Goal: Information Seeking & Learning: Learn about a topic

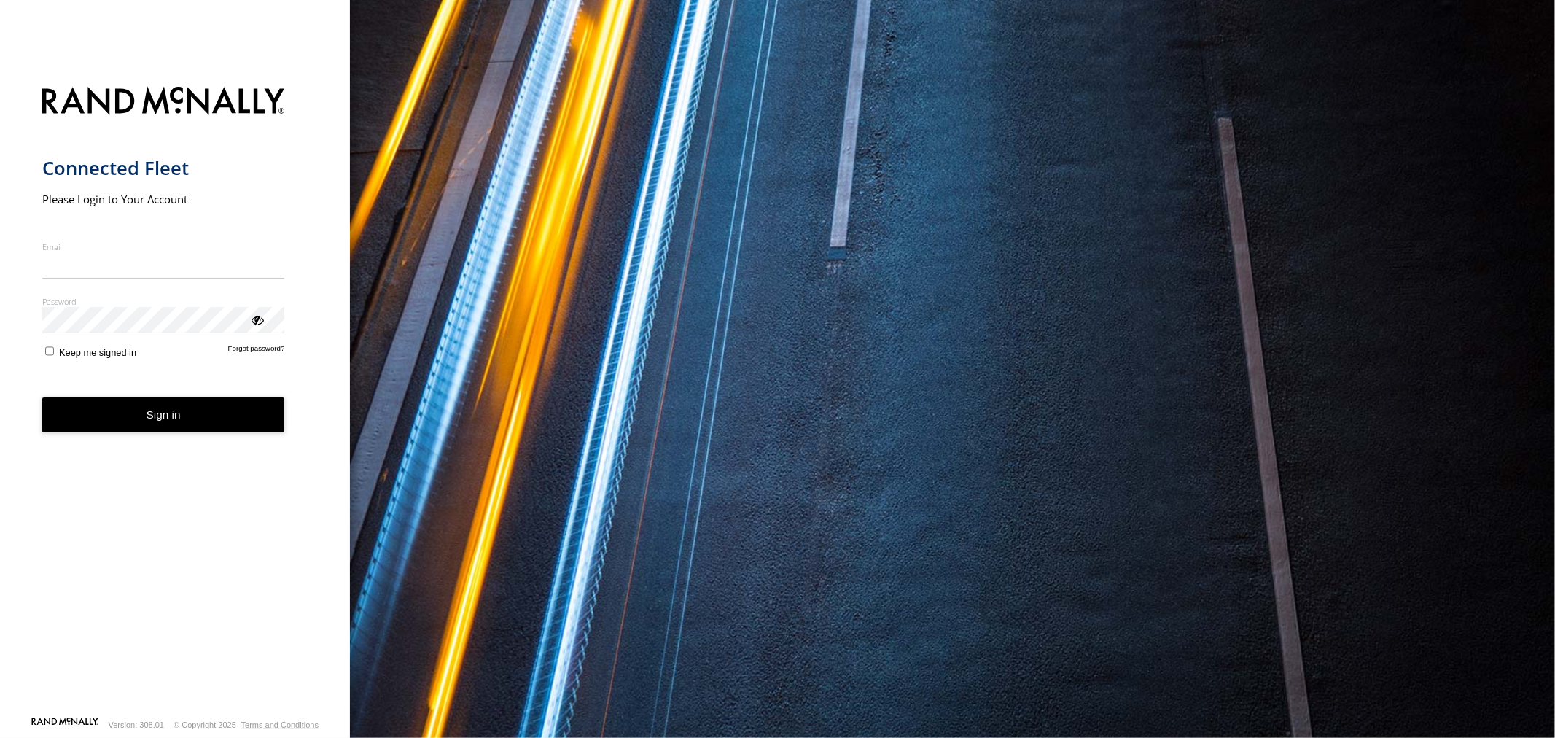
type input "**********"
click at [241, 423] on button "Sign in" at bounding box center [163, 415] width 243 height 36
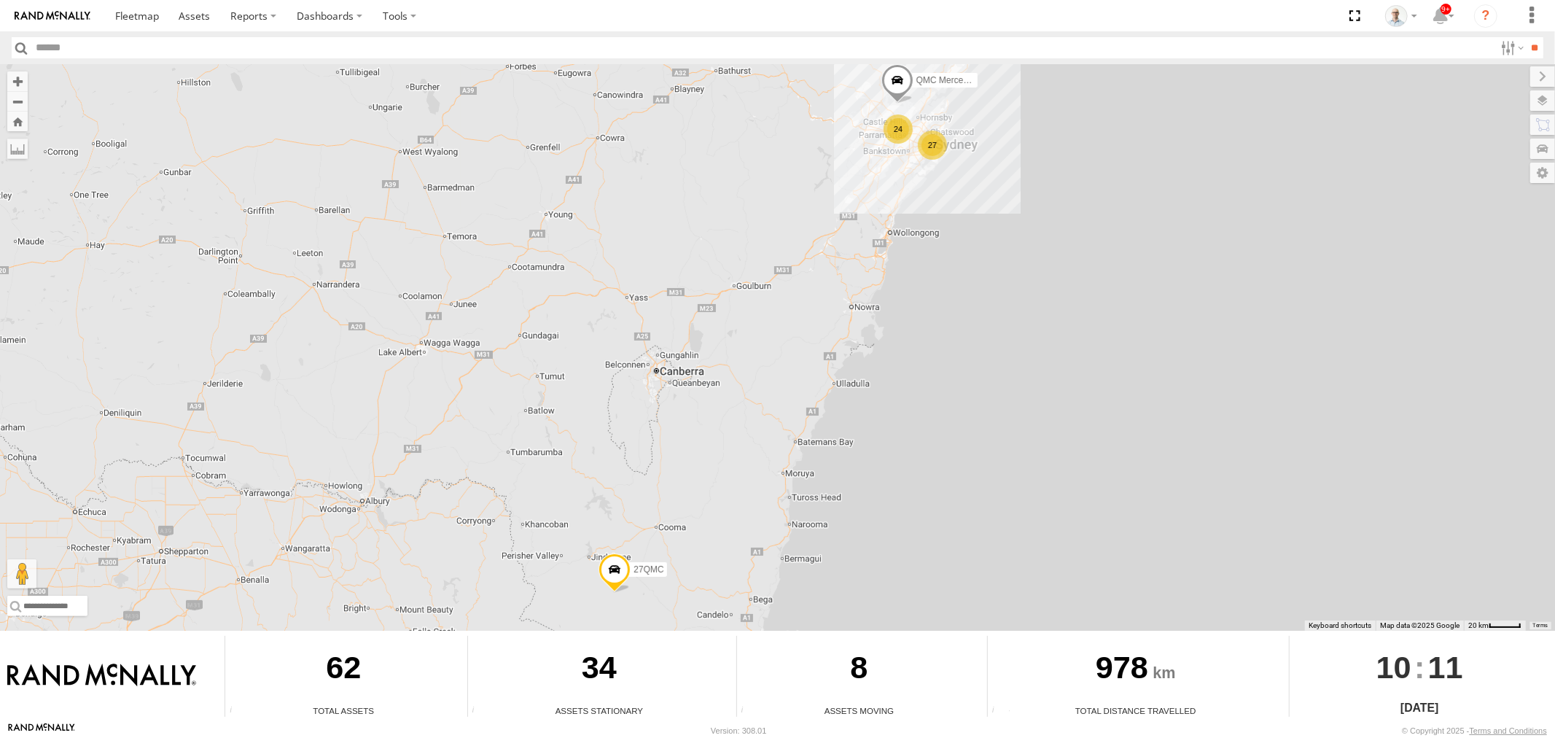
click at [907, 124] on div "24" at bounding box center [897, 128] width 29 height 29
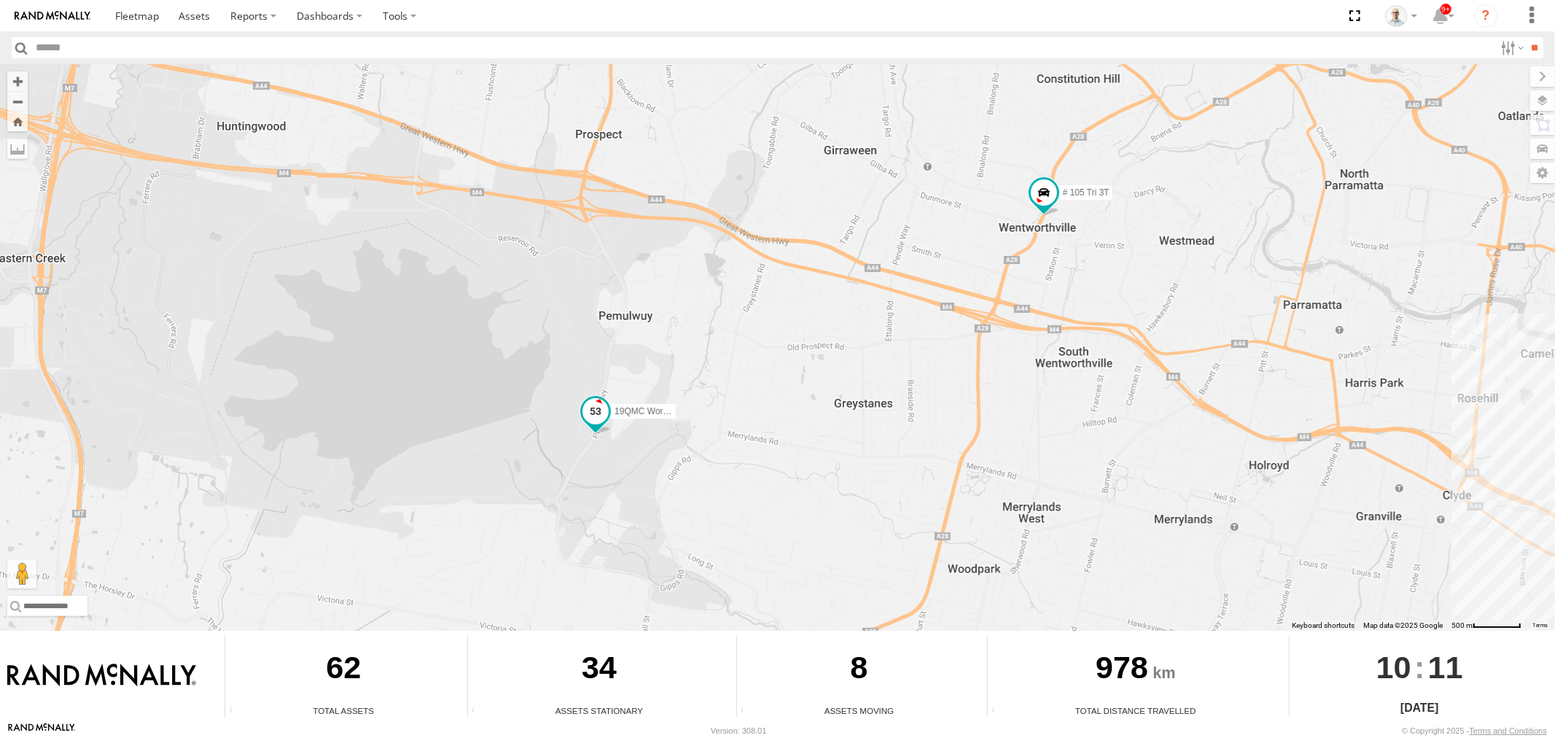
click at [587, 406] on span at bounding box center [595, 411] width 26 height 26
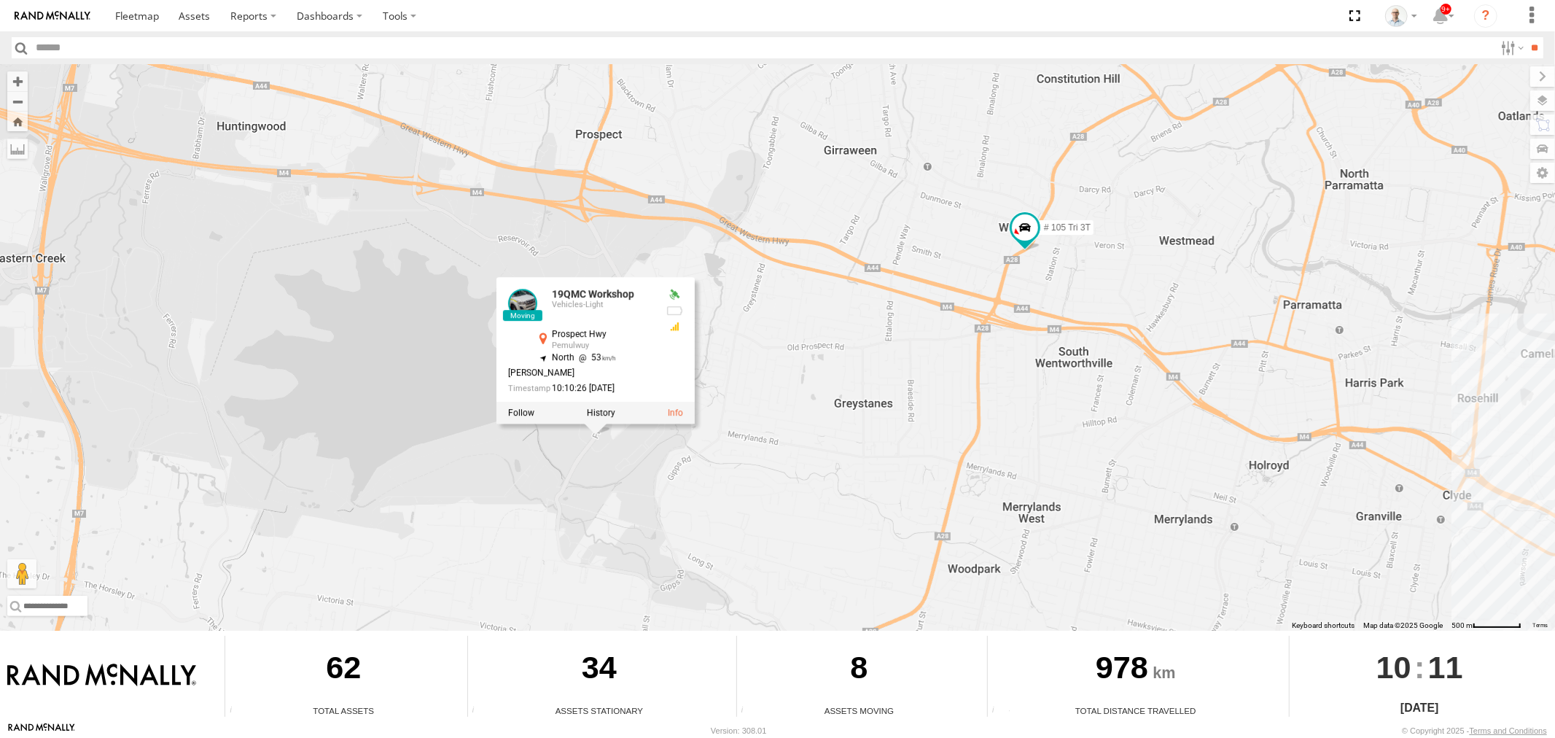
click at [617, 410] on div at bounding box center [595, 413] width 198 height 22
click at [601, 412] on label at bounding box center [601, 412] width 28 height 10
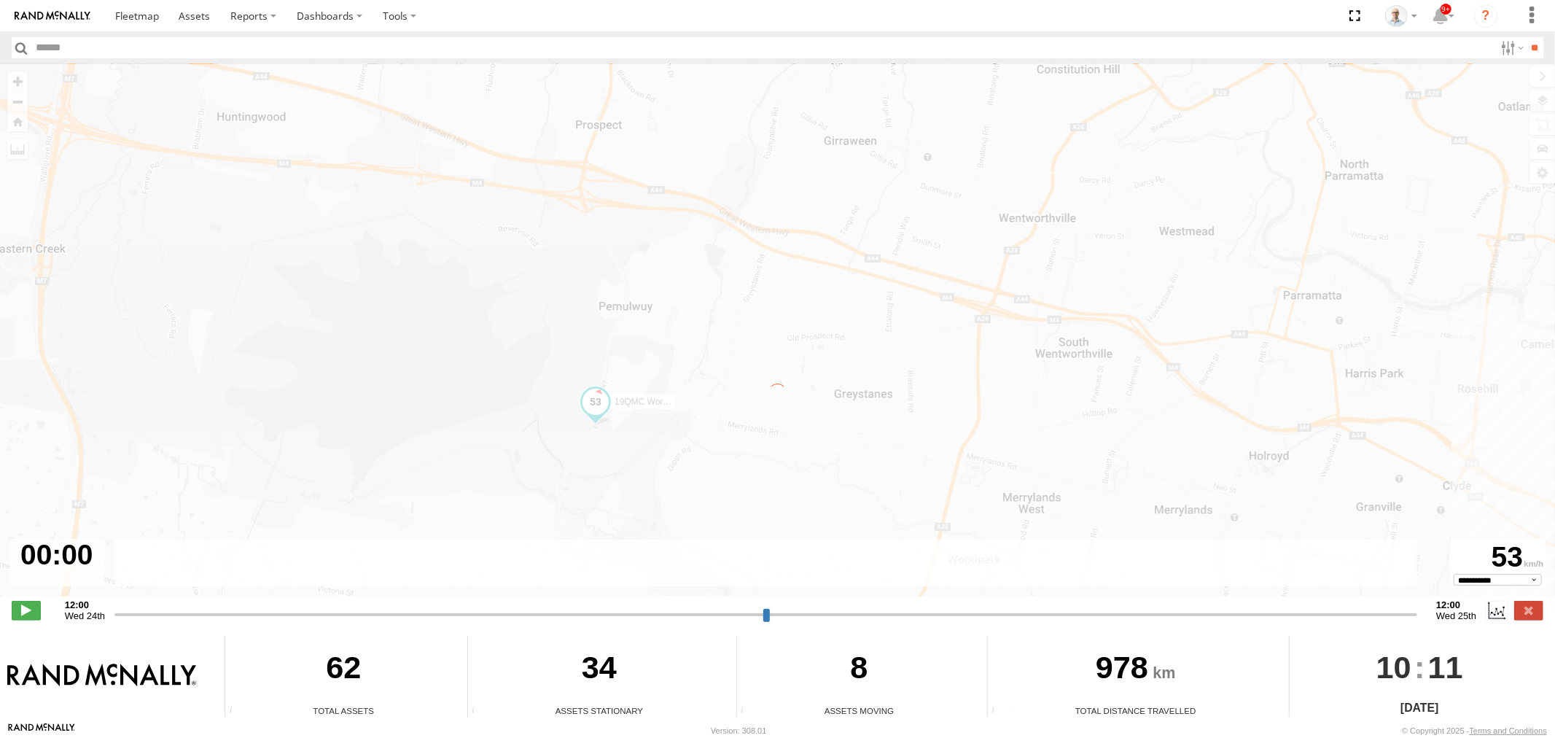
type input "**********"
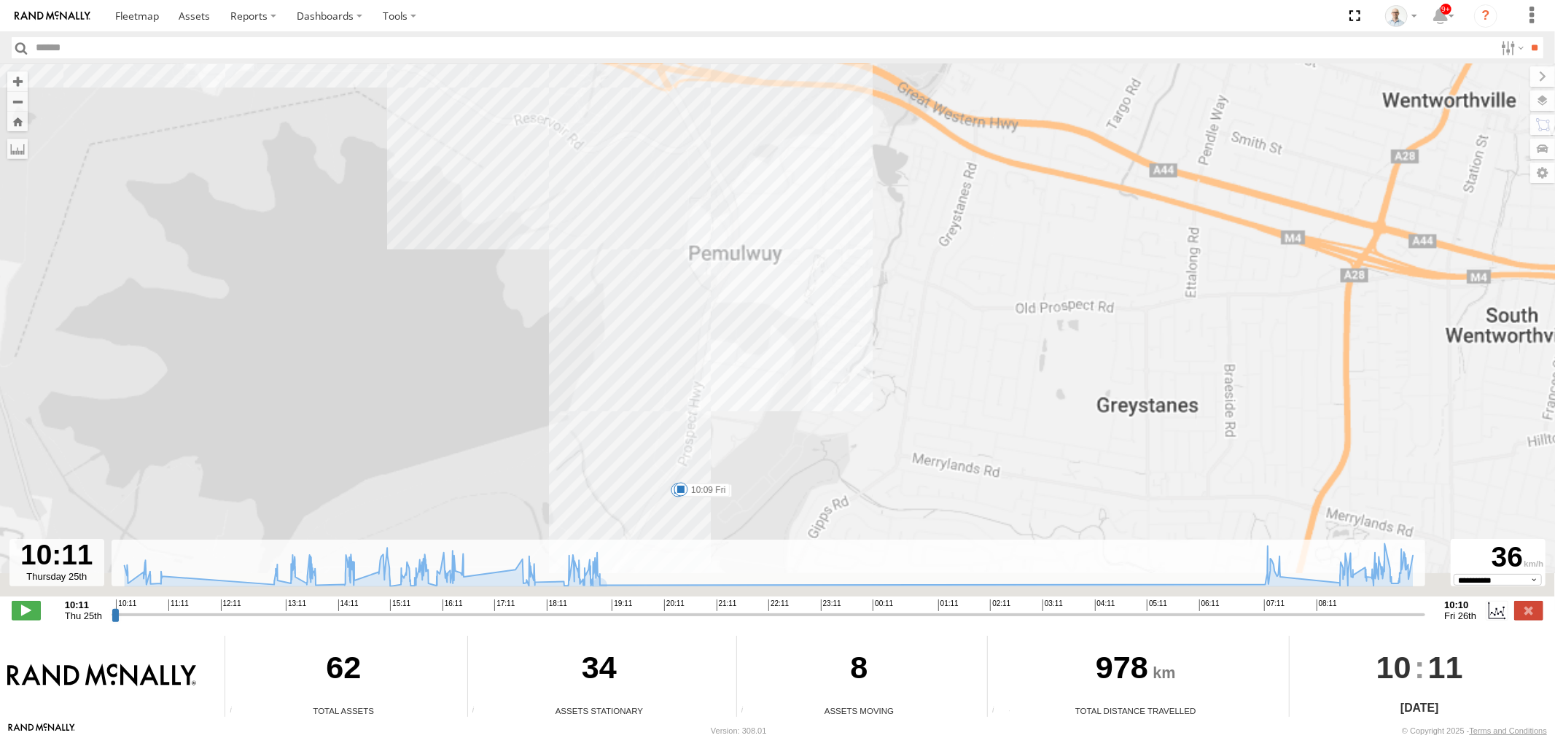
drag, startPoint x: 775, startPoint y: 415, endPoint x: 836, endPoint y: 330, distance: 105.0
click at [835, 330] on div "19QMC Workshop 10:20 Thu 10:39 Thu 10:44 Thu 13:50 Thu 15:05 Thu 15:13 Thu 15:2…" at bounding box center [777, 337] width 1555 height 547
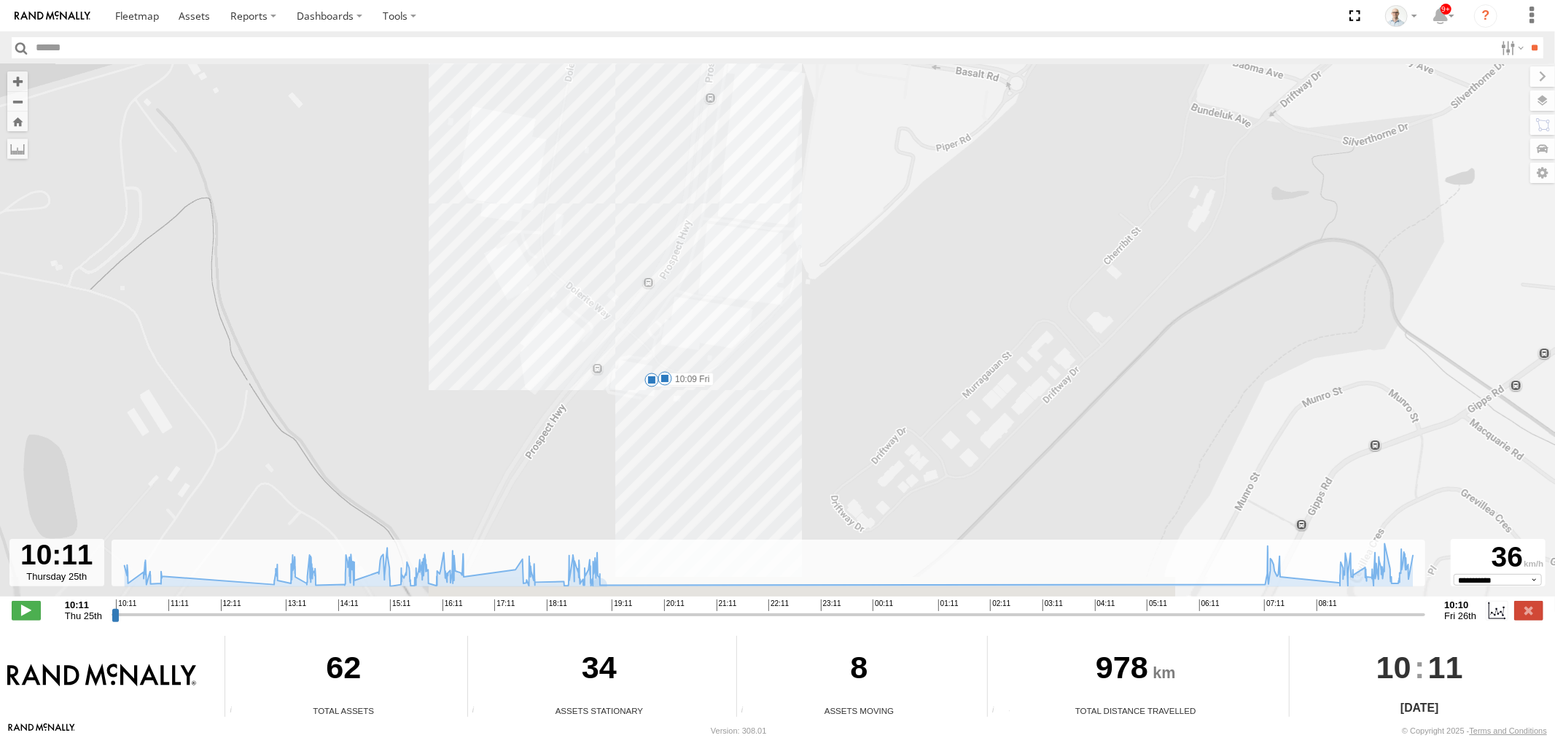
drag, startPoint x: 777, startPoint y: 347, endPoint x: 876, endPoint y: 225, distance: 157.6
click at [875, 227] on div "19QMC Workshop 10:20 Thu 10:39 Thu 10:44 Thu 13:50 Thu 15:05 Thu 15:13 Thu 15:2…" at bounding box center [777, 337] width 1555 height 547
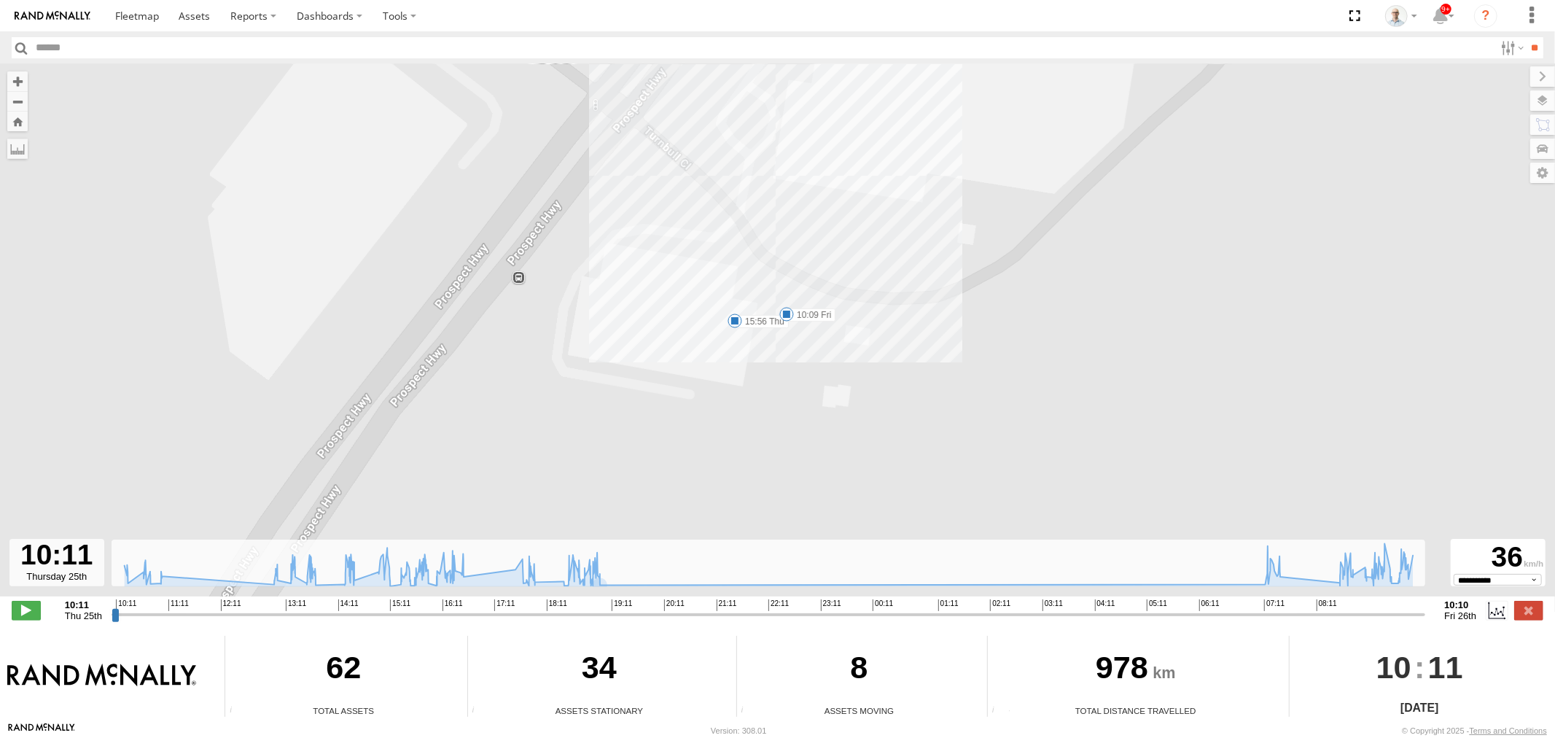
drag, startPoint x: 789, startPoint y: 148, endPoint x: 827, endPoint y: 350, distance: 205.3
click at [827, 350] on div "19QMC Workshop 10:20 Thu 10:39 Thu 10:44 Thu 13:50 Thu 15:05 Thu 15:13 Thu 15:2…" at bounding box center [777, 337] width 1555 height 547
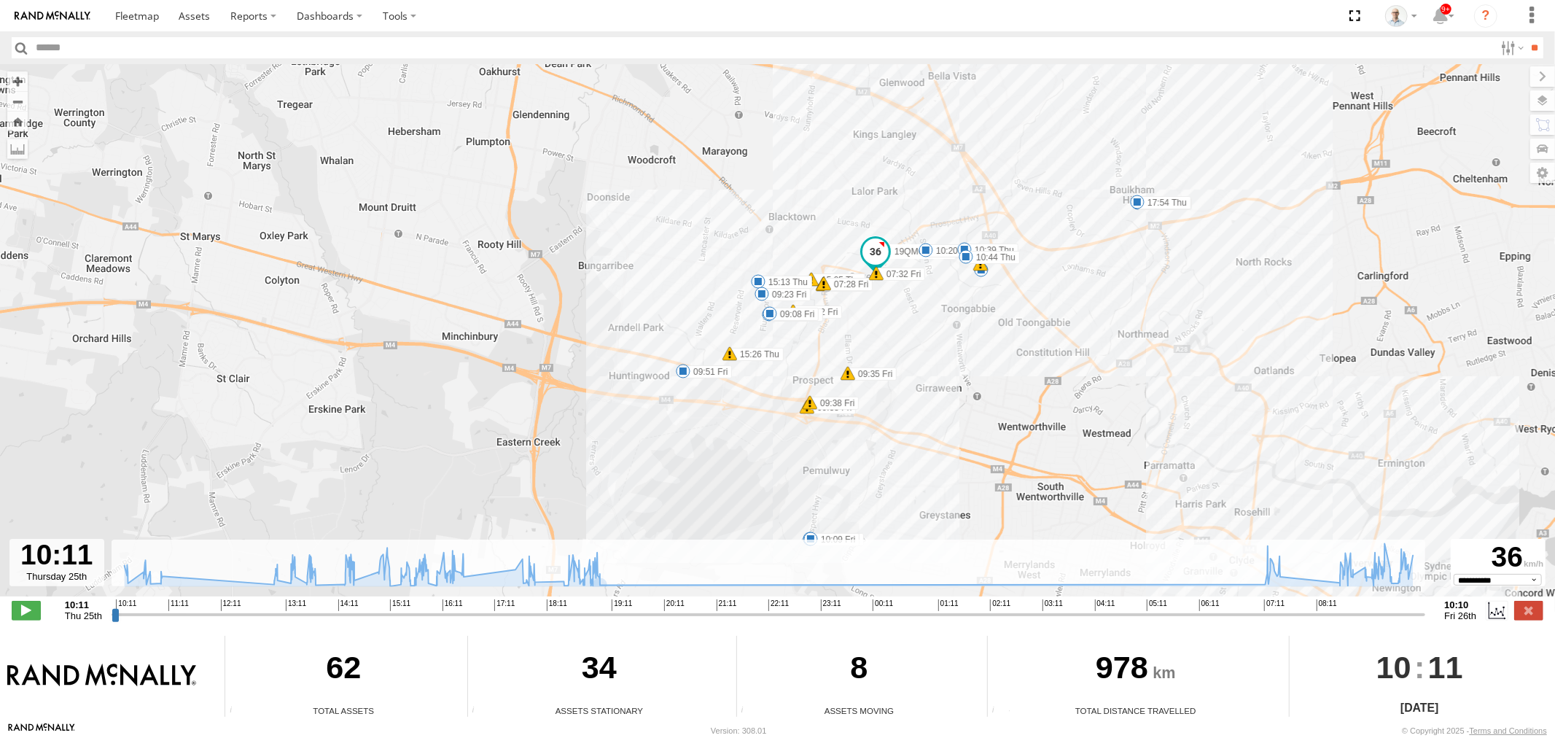
drag, startPoint x: 995, startPoint y: 259, endPoint x: 821, endPoint y: 324, distance: 185.0
click at [869, 356] on div "19QMC Workshop 13:50 Thu 15:13 Thu 15:56 Thu 17:54 Thu 19:04 Thu 09:08 Fri 09:2…" at bounding box center [777, 337] width 1555 height 547
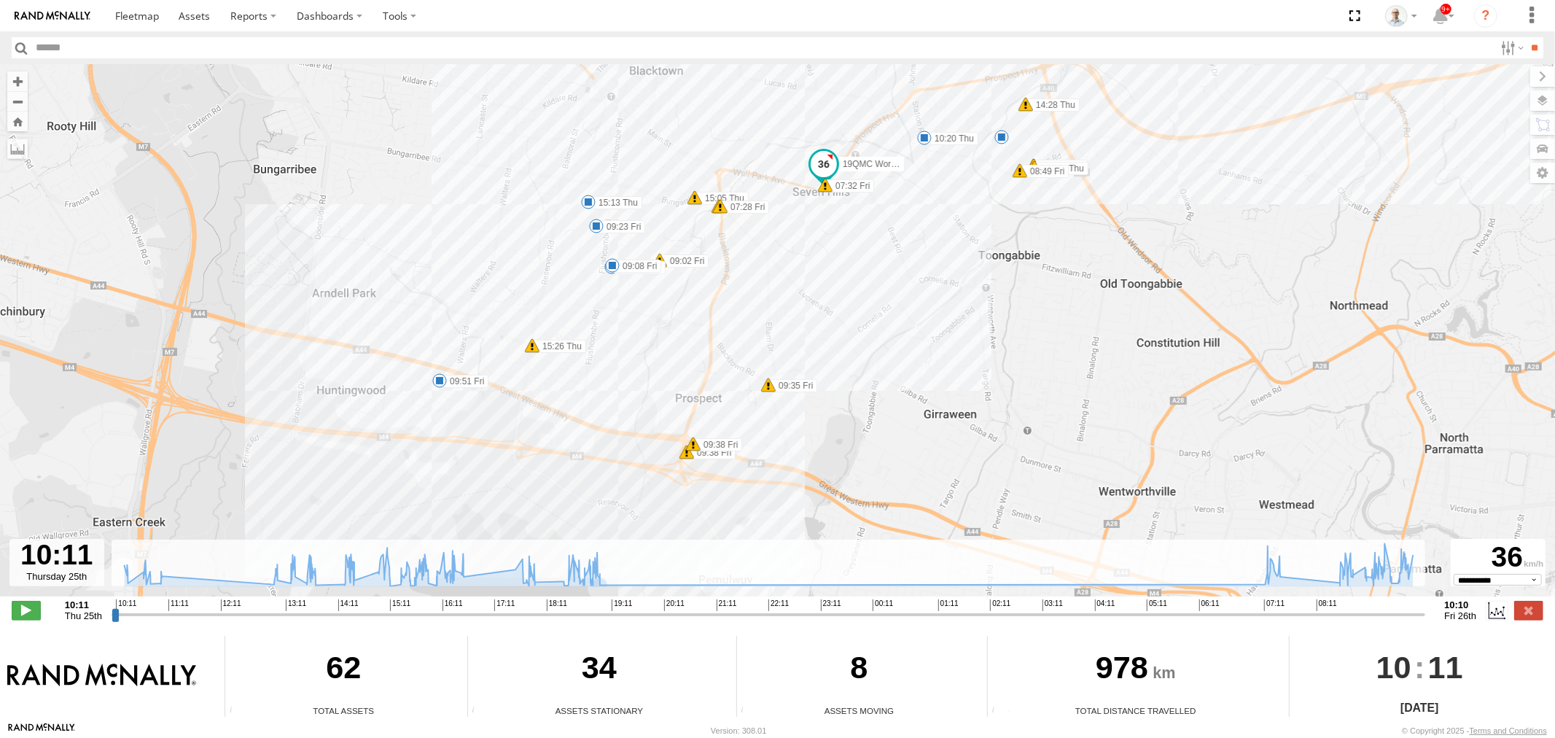
drag, startPoint x: 730, startPoint y: 434, endPoint x: 735, endPoint y: 346, distance: 88.3
click at [681, 335] on div "19QMC Workshop 13:50 Thu 15:13 Thu 15:56 Thu 17:54 Thu 19:04 Thu 09:08 Fri 09:2…" at bounding box center [777, 337] width 1555 height 547
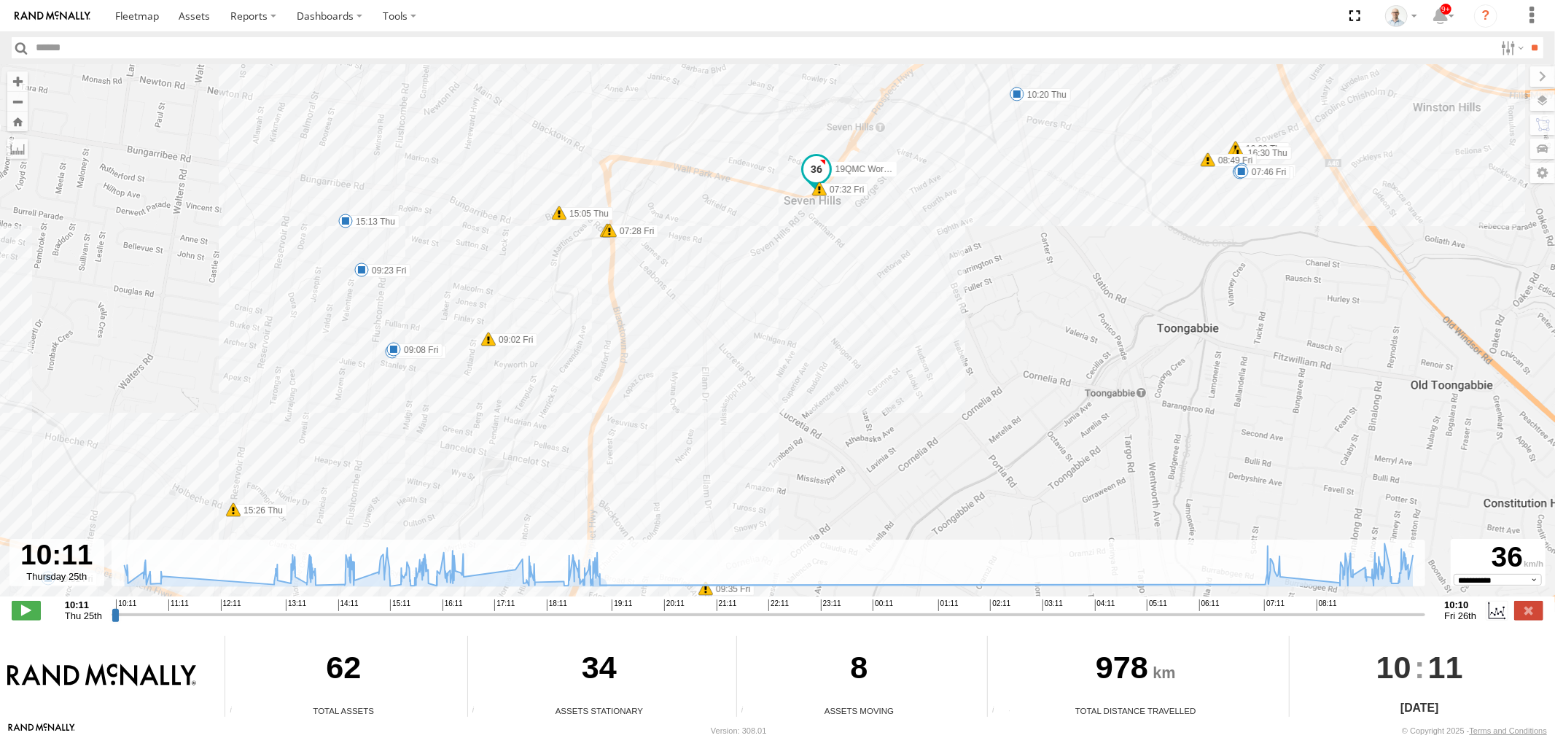
drag, startPoint x: 787, startPoint y: 149, endPoint x: 732, endPoint y: 304, distance: 164.2
click at [733, 304] on div "19QMC Workshop 13:50 Thu 15:13 Thu 15:56 Thu 17:54 Thu 19:04 Thu 09:08 Fri 09:2…" at bounding box center [777, 337] width 1555 height 547
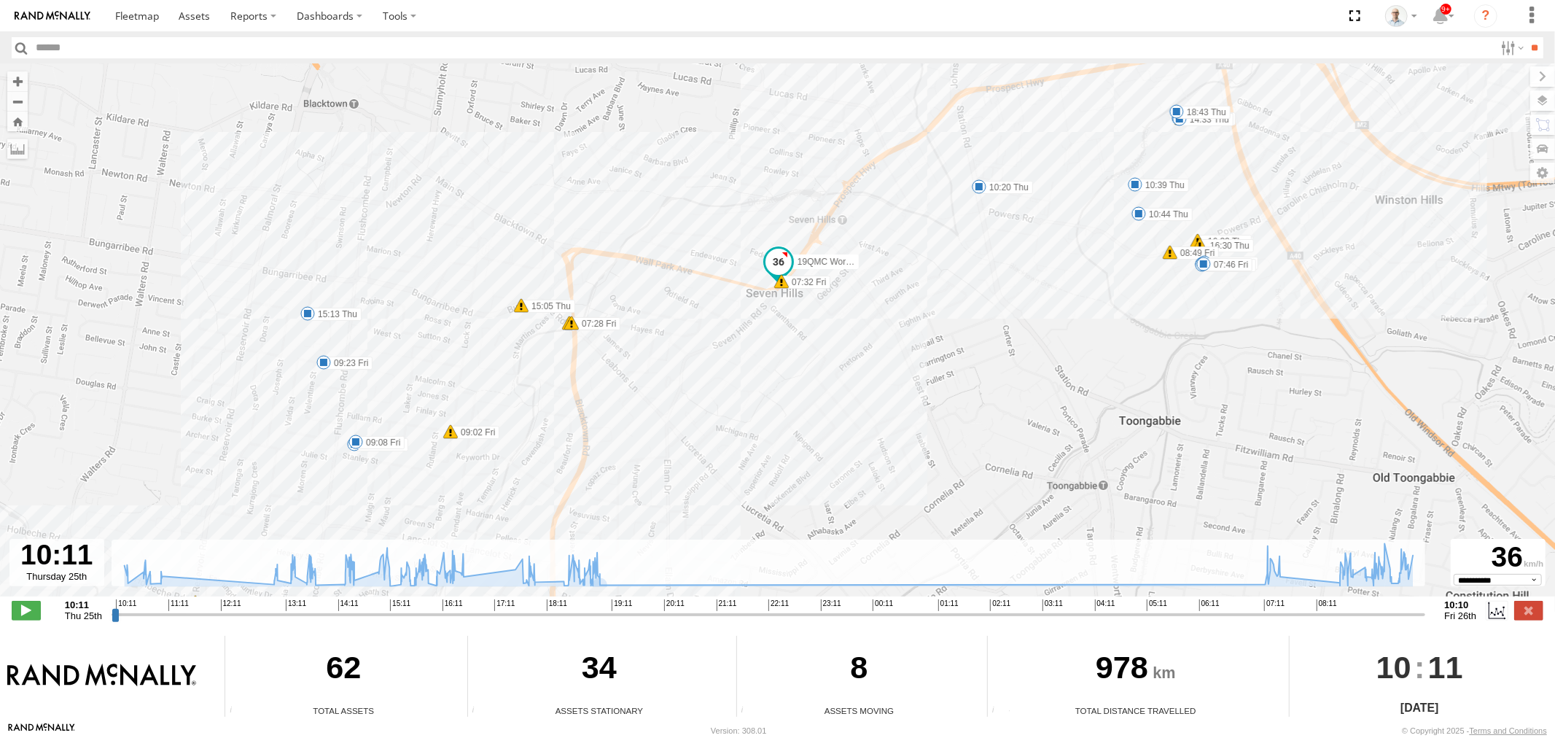
drag, startPoint x: 999, startPoint y: 259, endPoint x: 916, endPoint y: 295, distance: 90.4
click at [918, 296] on div "19QMC Workshop 13:50 Thu 15:13 Thu 15:56 Thu 17:54 Thu 19:04 Thu 09:08 Fri 09:2…" at bounding box center [777, 337] width 1555 height 547
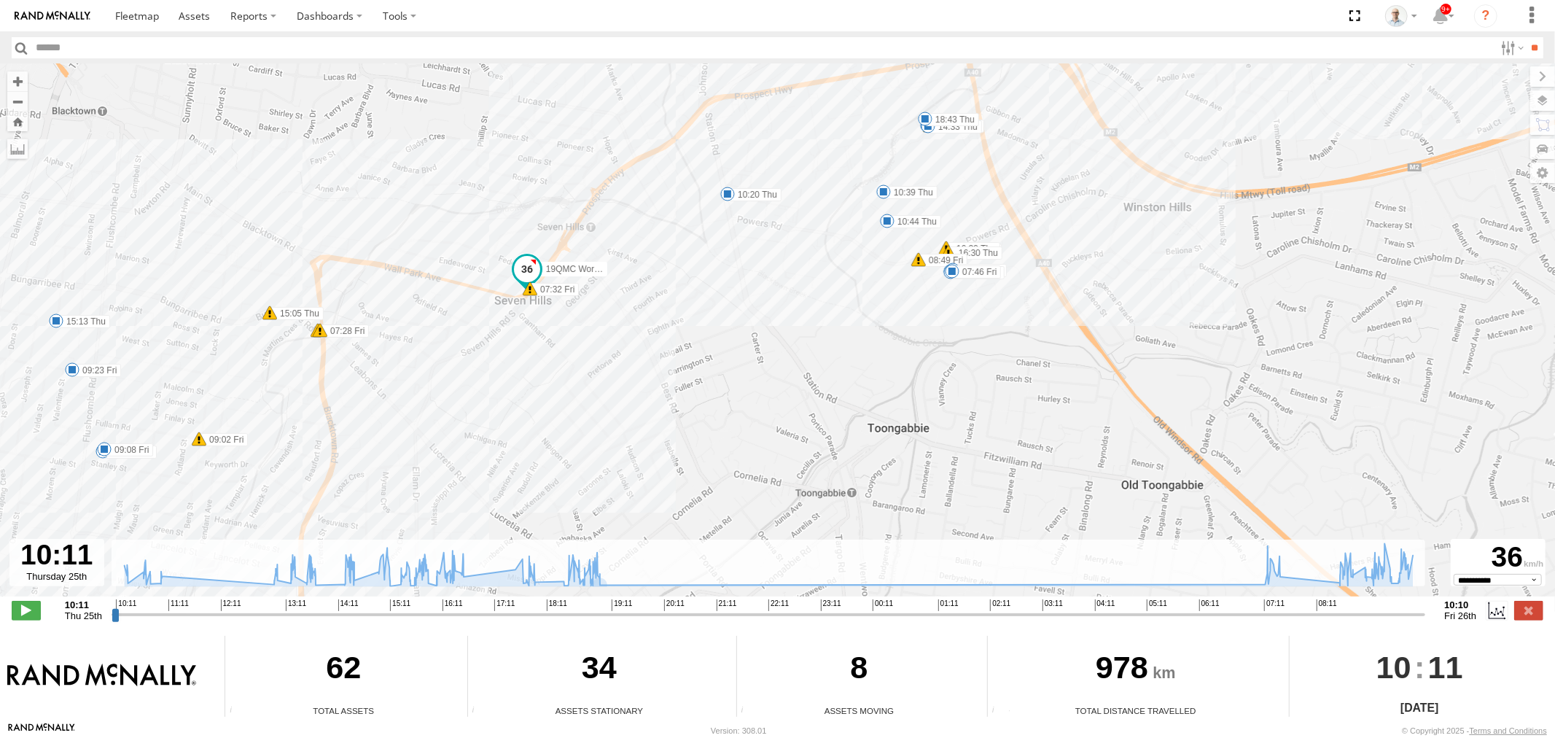
drag, startPoint x: 544, startPoint y: 324, endPoint x: 550, endPoint y: 297, distance: 27.6
click at [577, 255] on div "19QMC Workshop 13:50 Thu 15:13 Thu 15:56 Thu 17:54 Thu 19:04 Thu 09:08 Fri 09:2…" at bounding box center [777, 337] width 1555 height 547
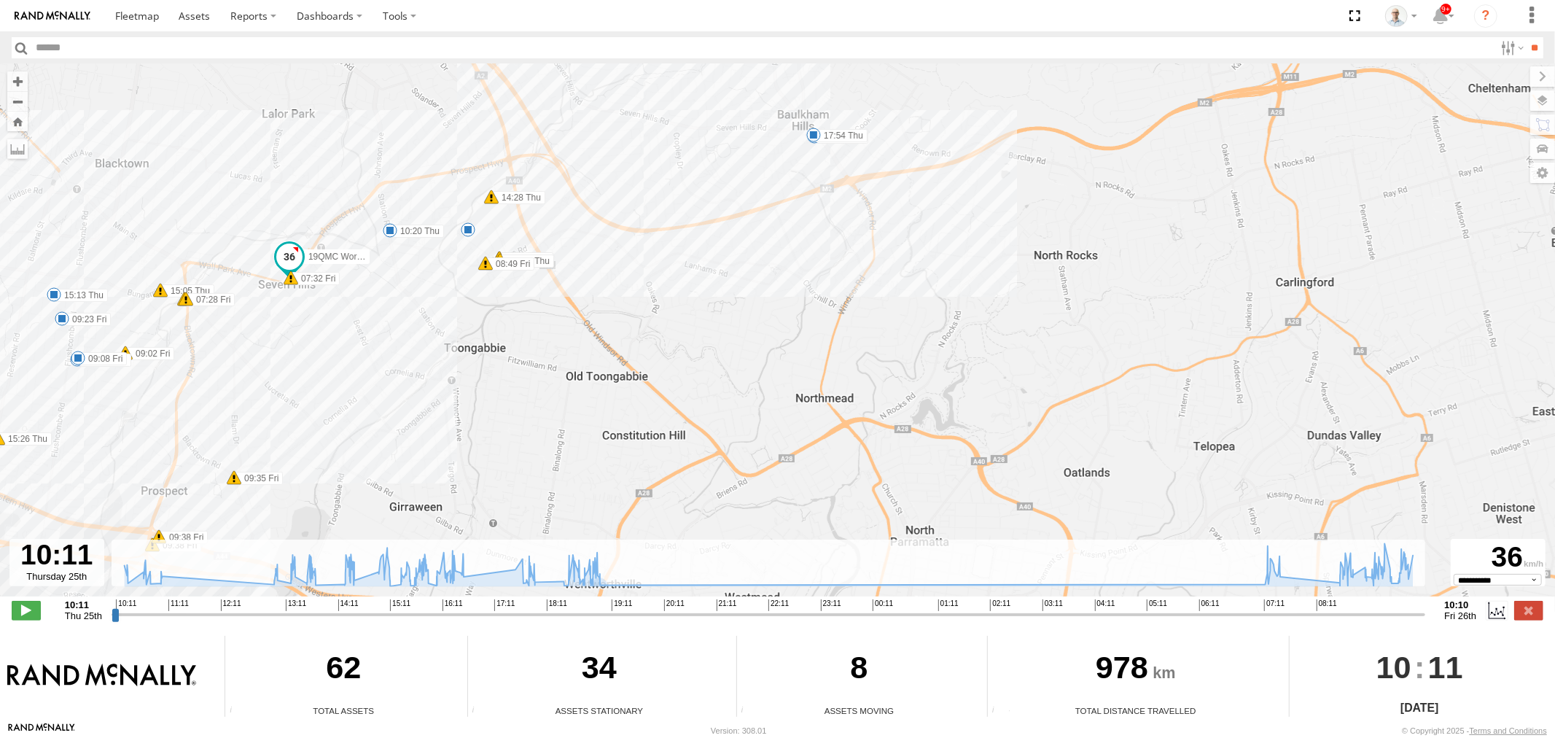
drag, startPoint x: 279, startPoint y: 258, endPoint x: 523, endPoint y: 261, distance: 244.2
click at [498, 261] on div "19QMC Workshop 13:50 Thu 15:13 Thu 15:56 Thu 17:54 Thu 19:04 Thu 09:08 Fri 09:2…" at bounding box center [777, 337] width 1555 height 547
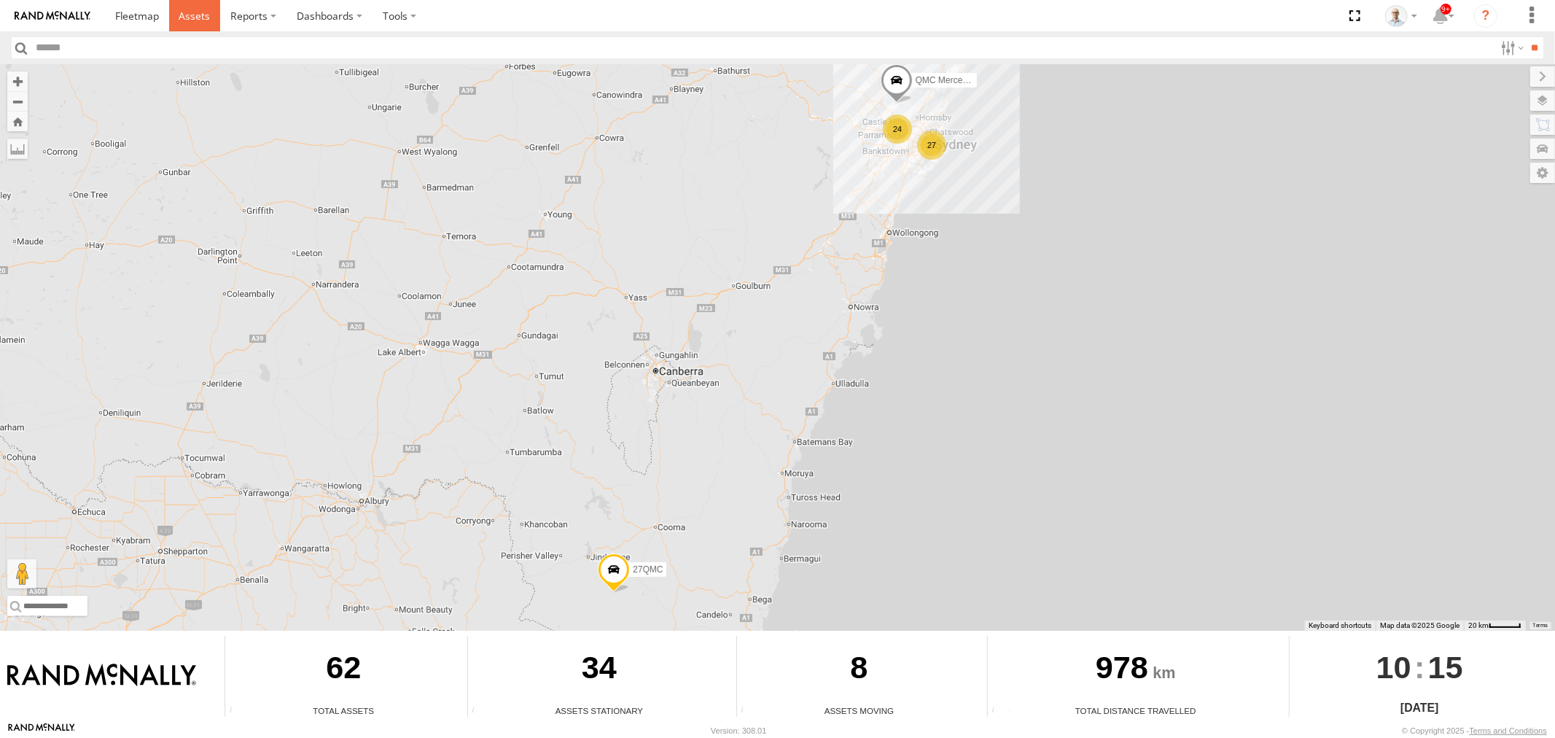
click at [179, 19] on span at bounding box center [194, 16] width 31 height 14
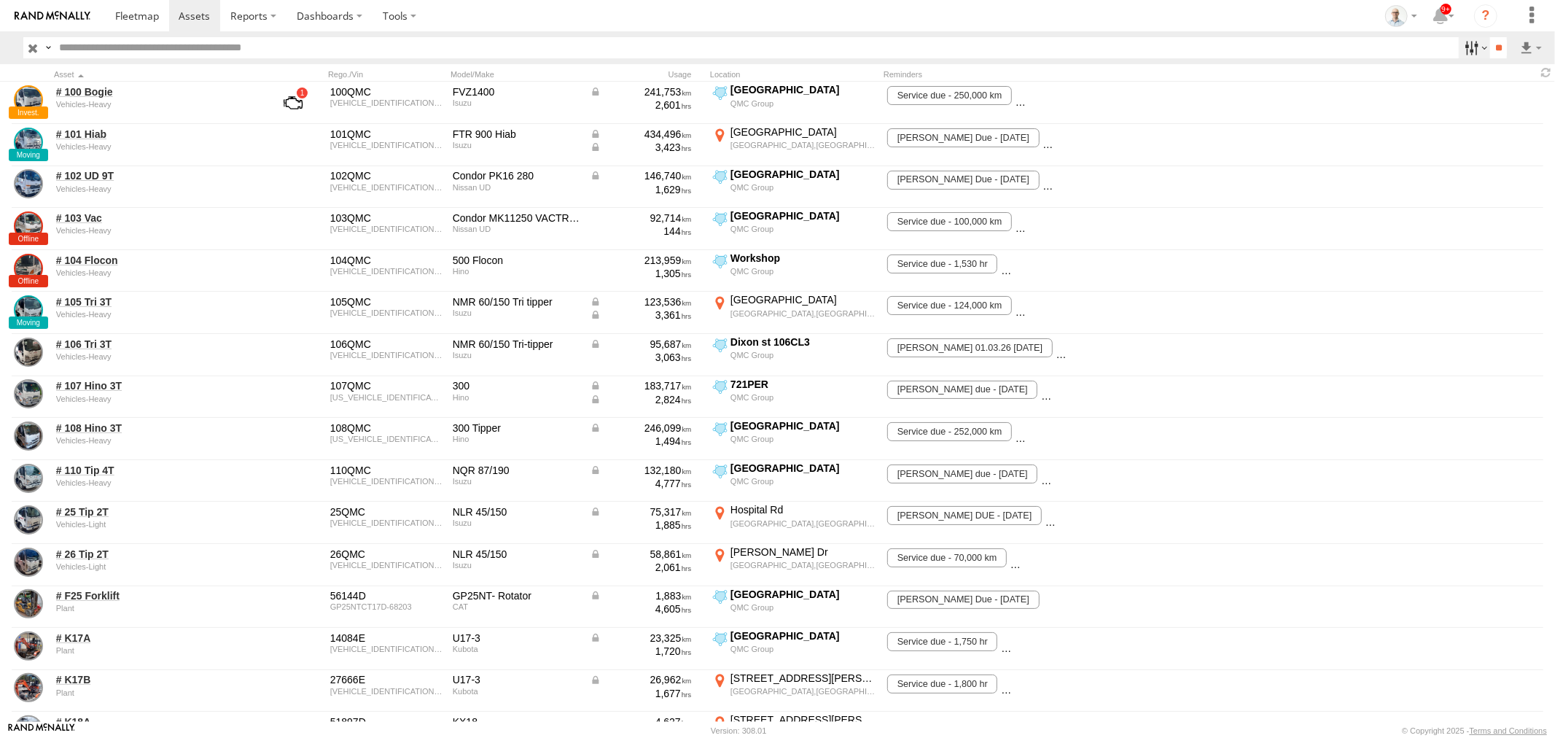
click at [1463, 42] on label at bounding box center [1474, 47] width 31 height 21
click at [0, 0] on span at bounding box center [0, 0] width 0 height 0
click at [1499, 56] on input "**" at bounding box center [1498, 47] width 17 height 21
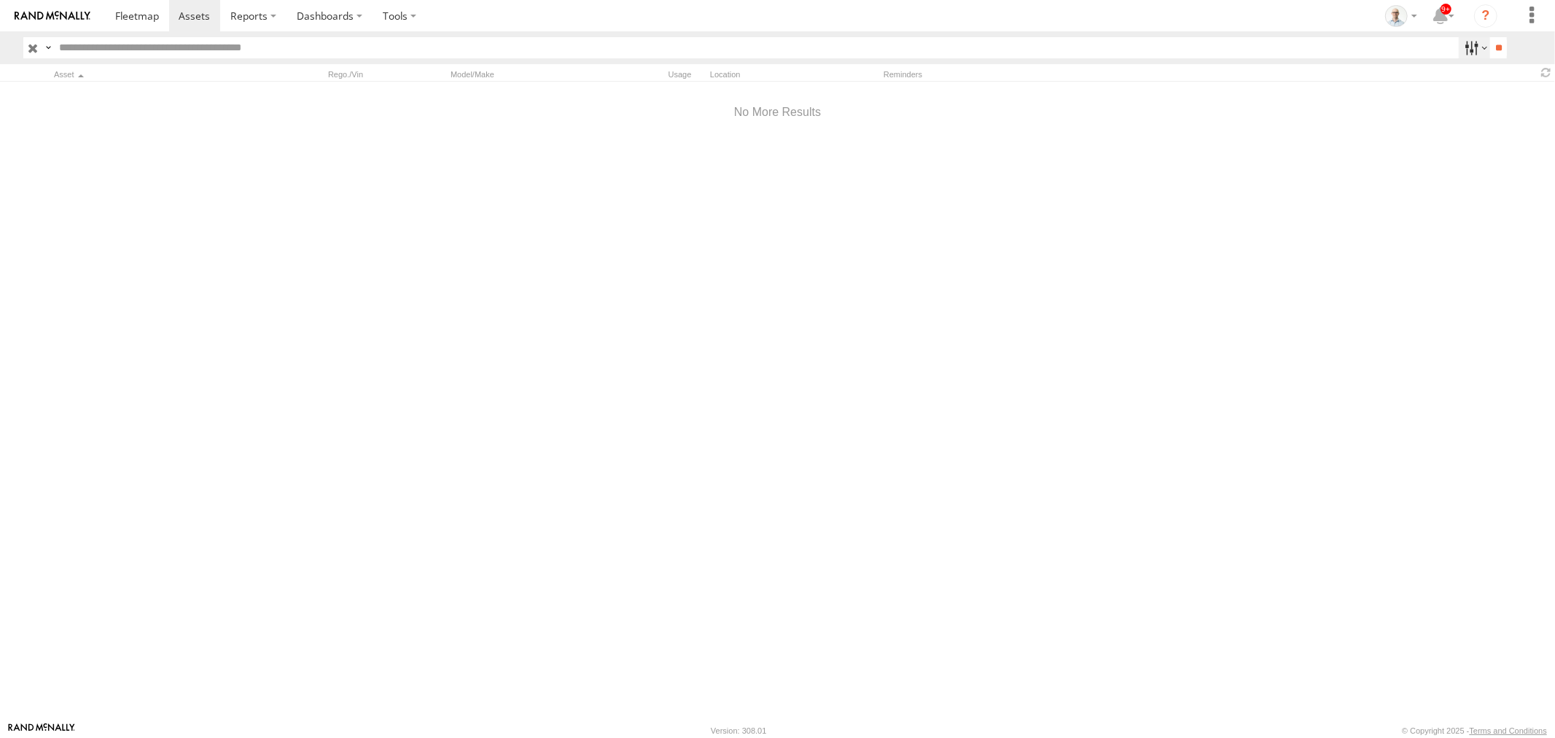
click at [1473, 42] on label at bounding box center [1474, 47] width 31 height 21
drag, startPoint x: 231, startPoint y: 71, endPoint x: 243, endPoint y: 87, distance: 19.8
click at [0, 0] on span at bounding box center [0, 0] width 0 height 0
click at [1499, 50] on input "**" at bounding box center [1498, 47] width 17 height 21
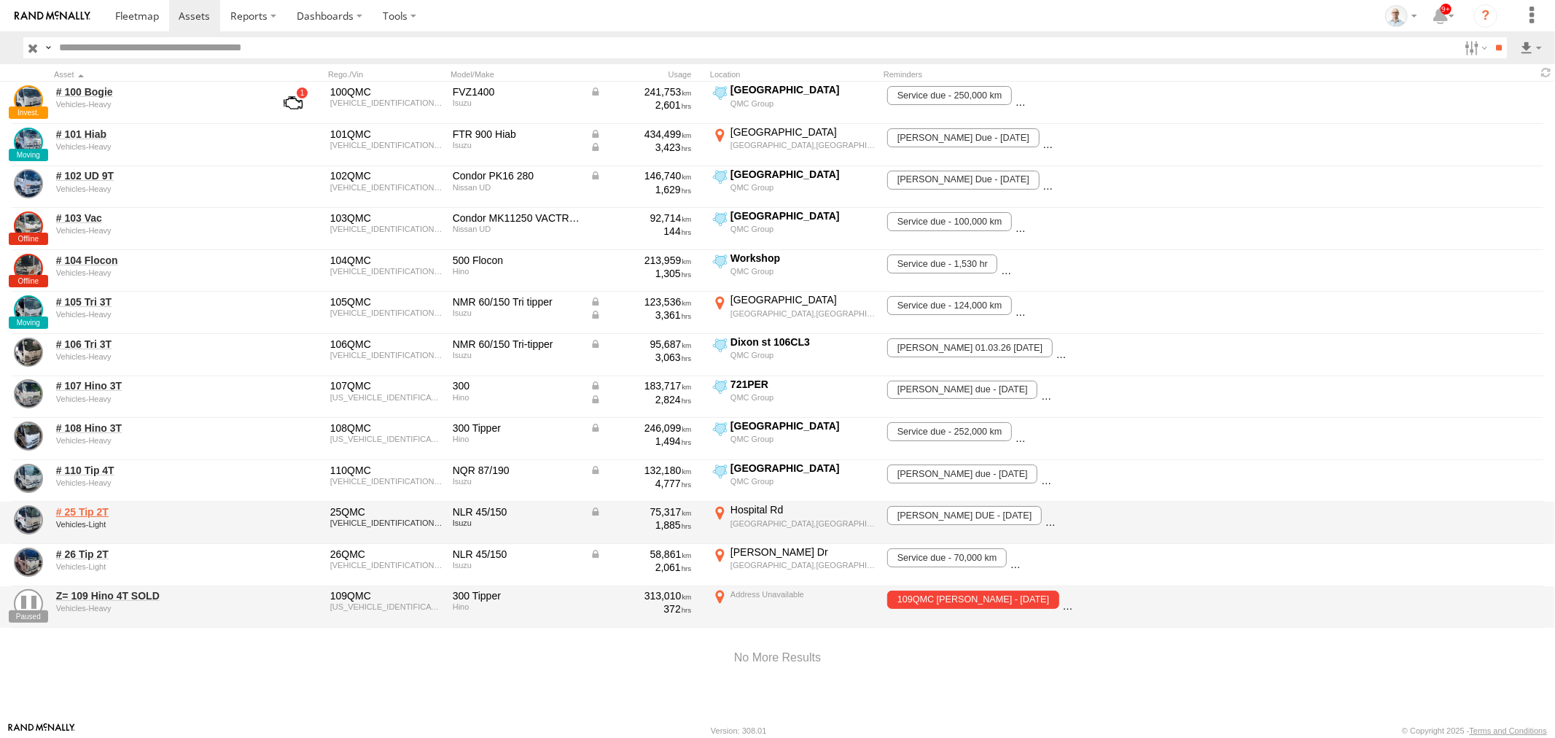
click at [85, 515] on link "# 25 Tip 2T" at bounding box center [156, 511] width 200 height 13
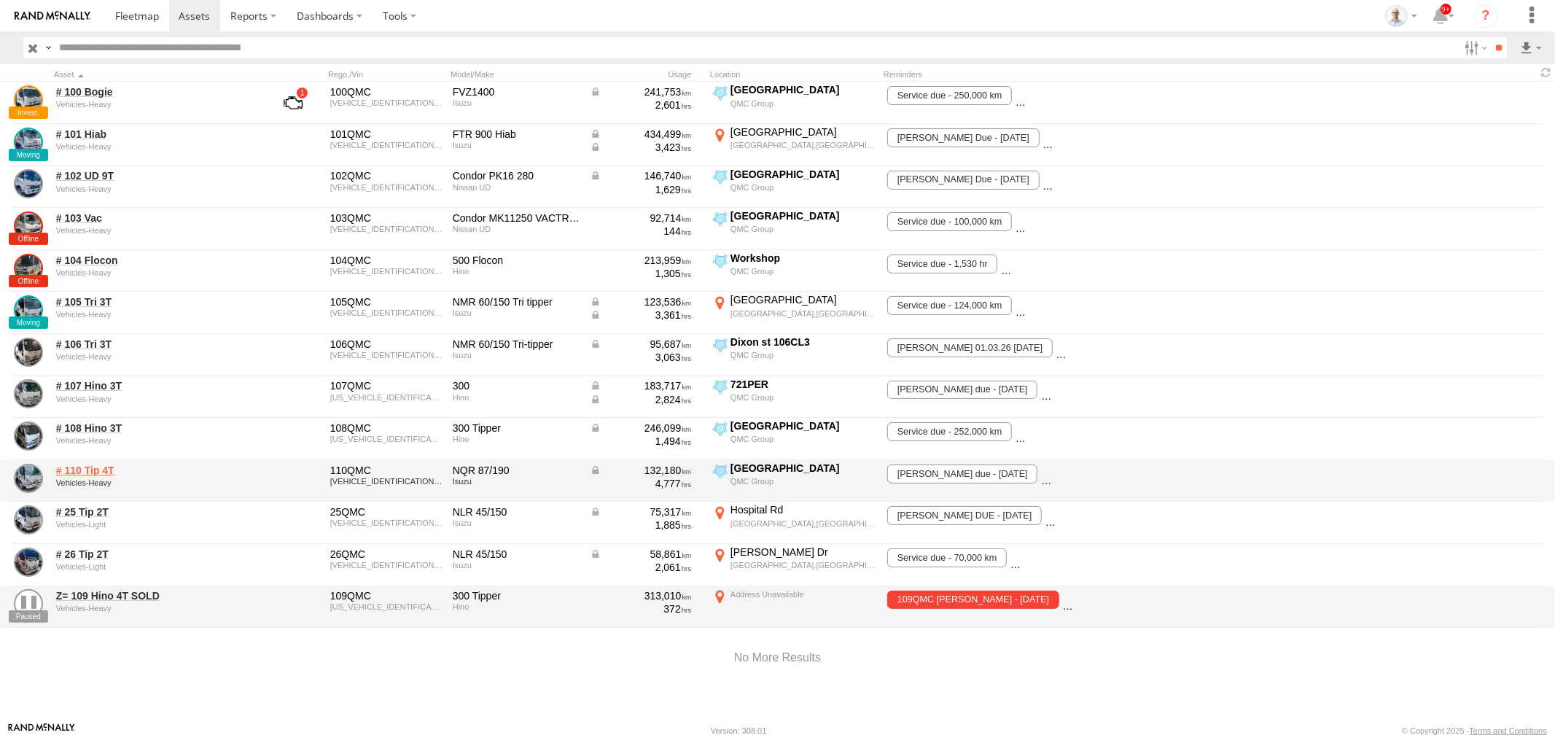
click at [91, 469] on link "# 110 Tip 4T" at bounding box center [156, 470] width 200 height 13
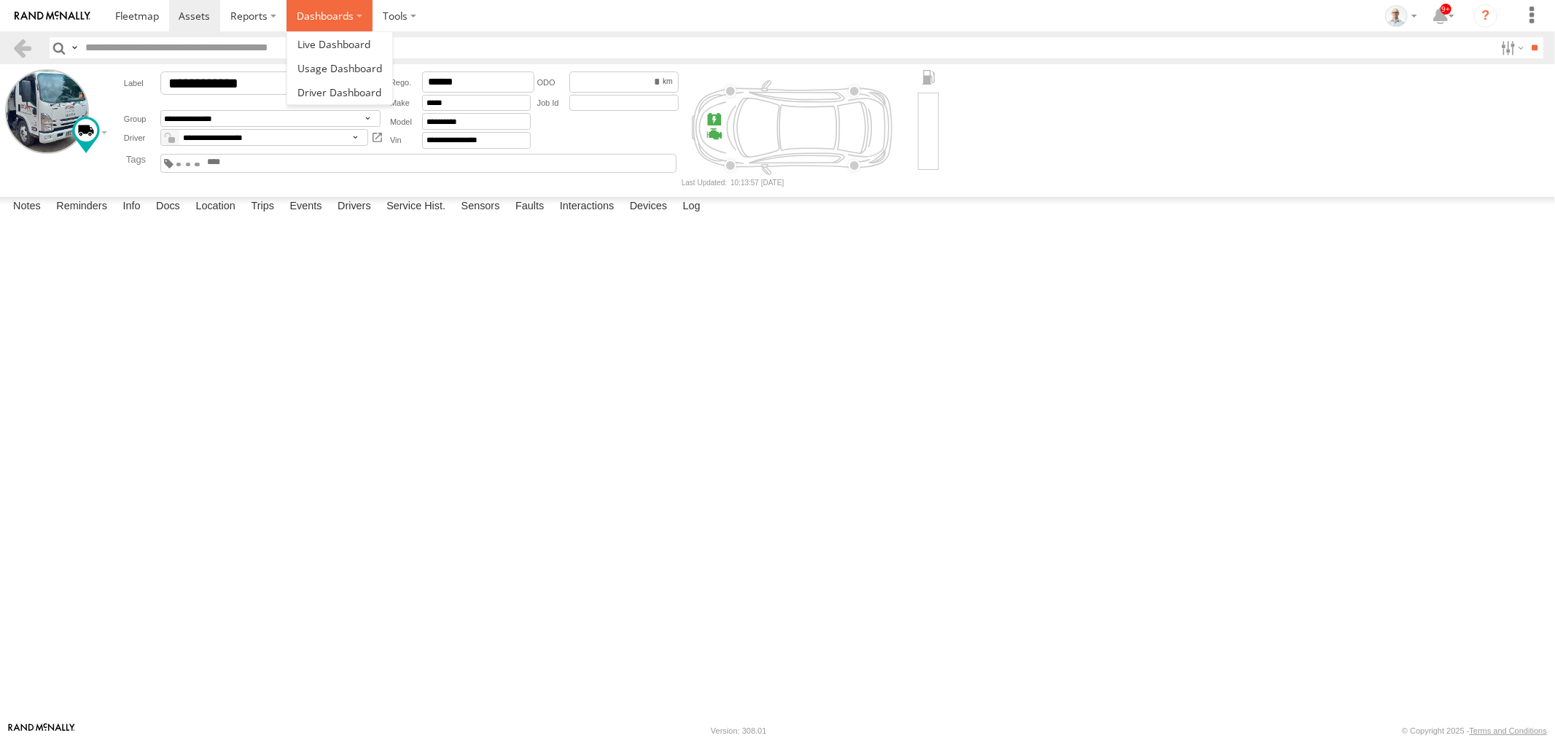
click at [309, 20] on label "Dashboards" at bounding box center [329, 15] width 86 height 31
click at [323, 40] on span at bounding box center [333, 44] width 73 height 14
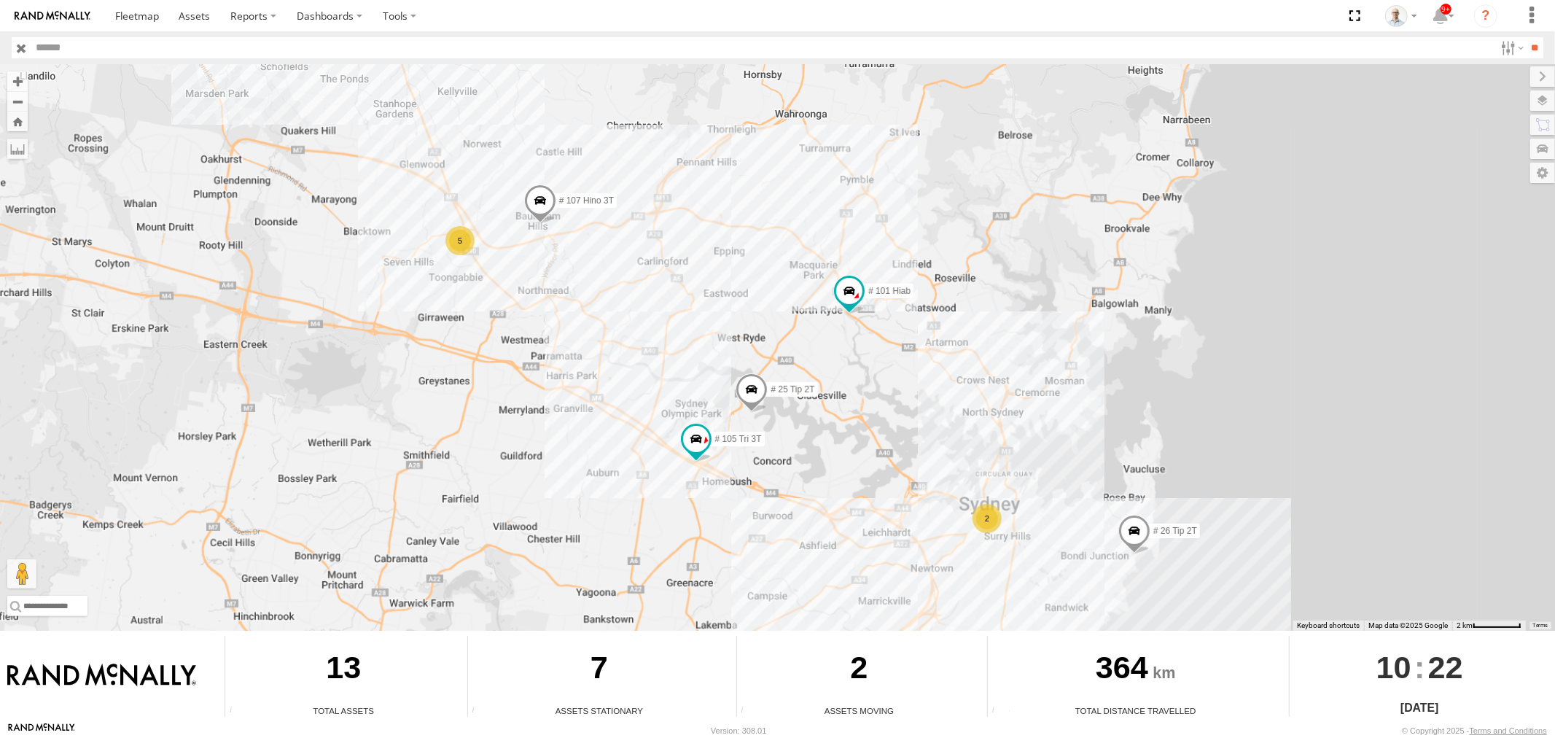
drag, startPoint x: 445, startPoint y: 211, endPoint x: 534, endPoint y: 300, distance: 125.8
click at [536, 313] on div "# 25 Tip 2T # 26 Tip 2T # 107 Hino 3T # 105 Tri 3T # 101 Hiab 5 2" at bounding box center [777, 347] width 1555 height 566
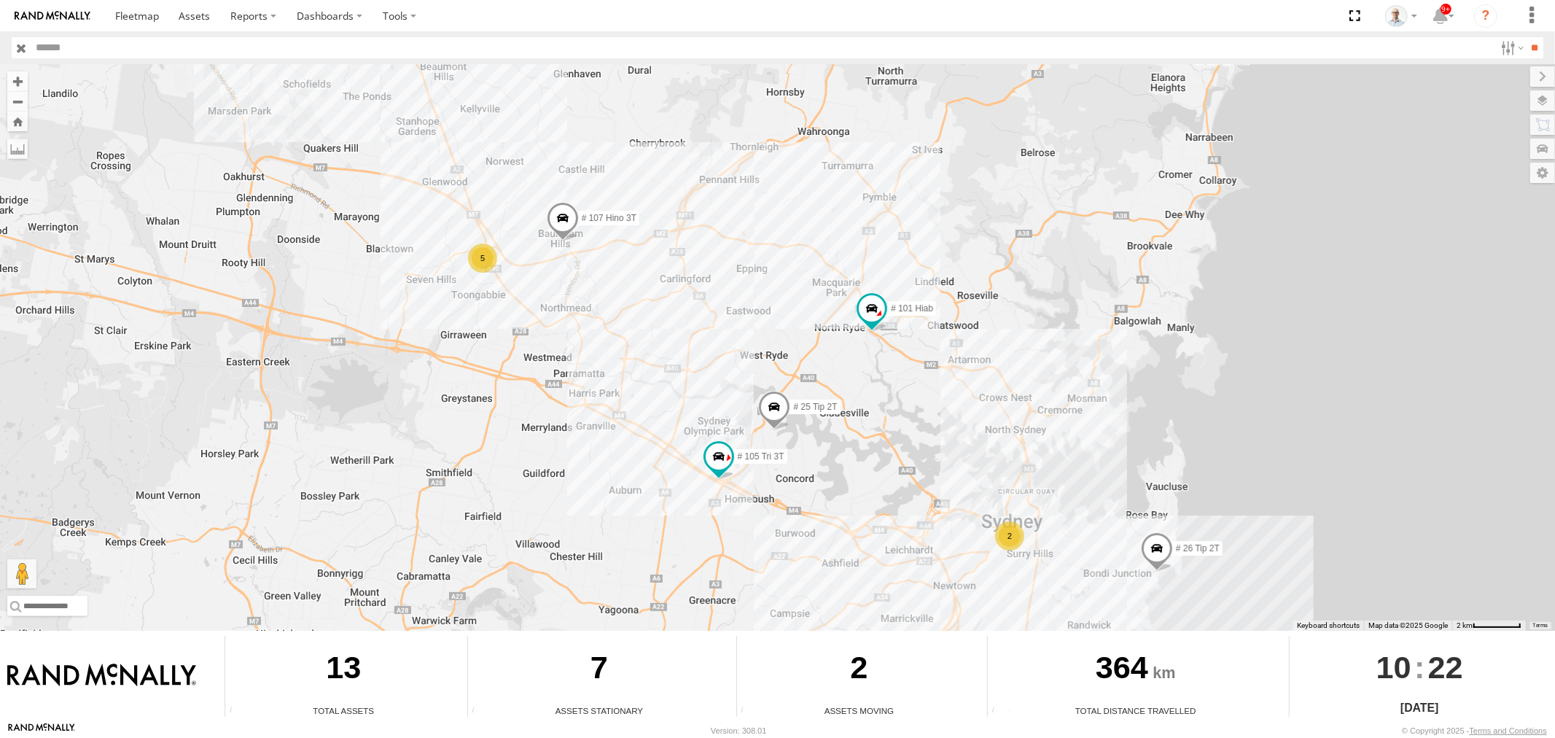
click at [482, 255] on div "5" at bounding box center [482, 257] width 29 height 29
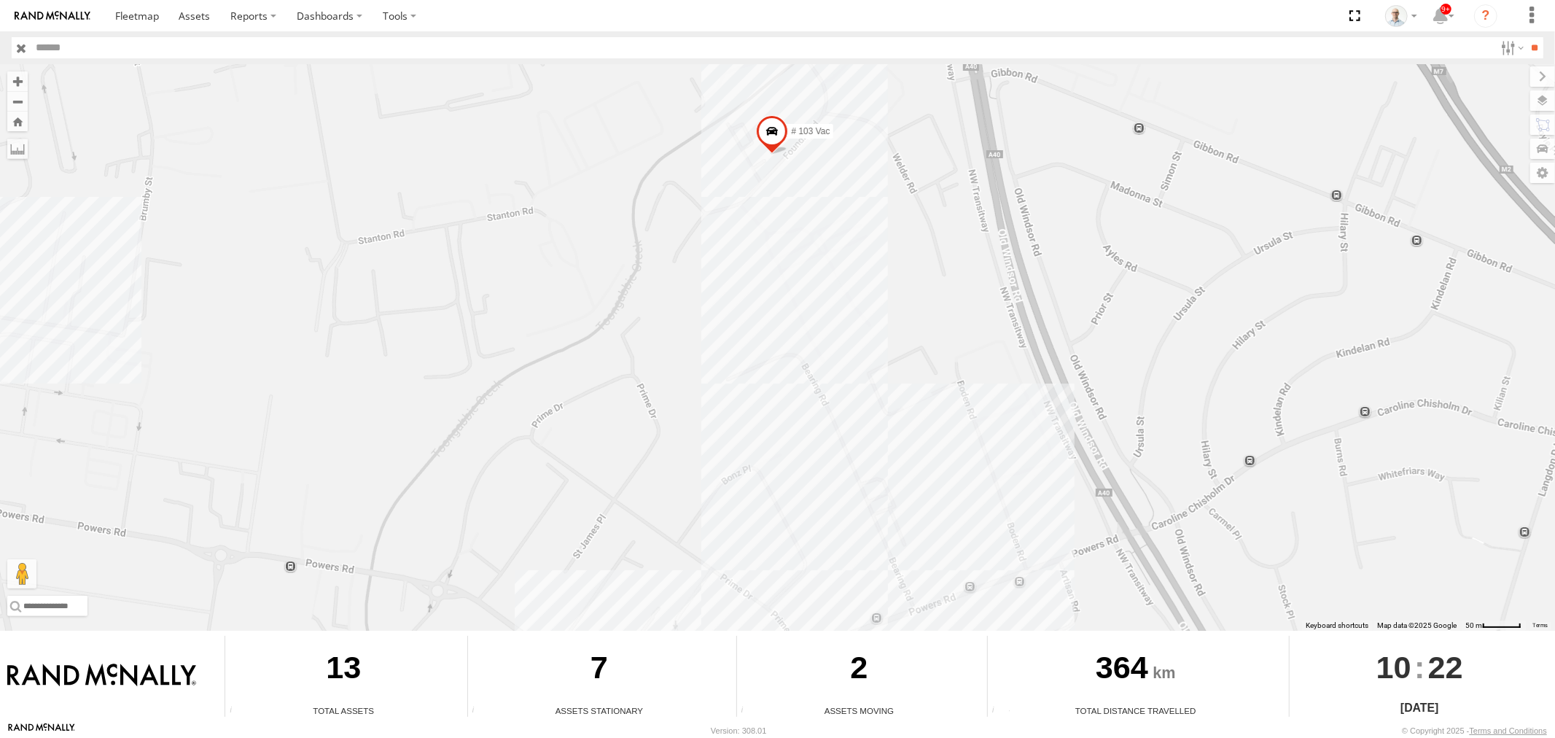
drag, startPoint x: 743, startPoint y: 241, endPoint x: 776, endPoint y: 304, distance: 70.4
click at [717, 432] on div "# 25 Tip 2T # 26 Tip 2T # 107 Hino 3T # 105 Tri 3T # 101 Hiab # 104 Flocon # 10…" at bounding box center [777, 347] width 1555 height 566
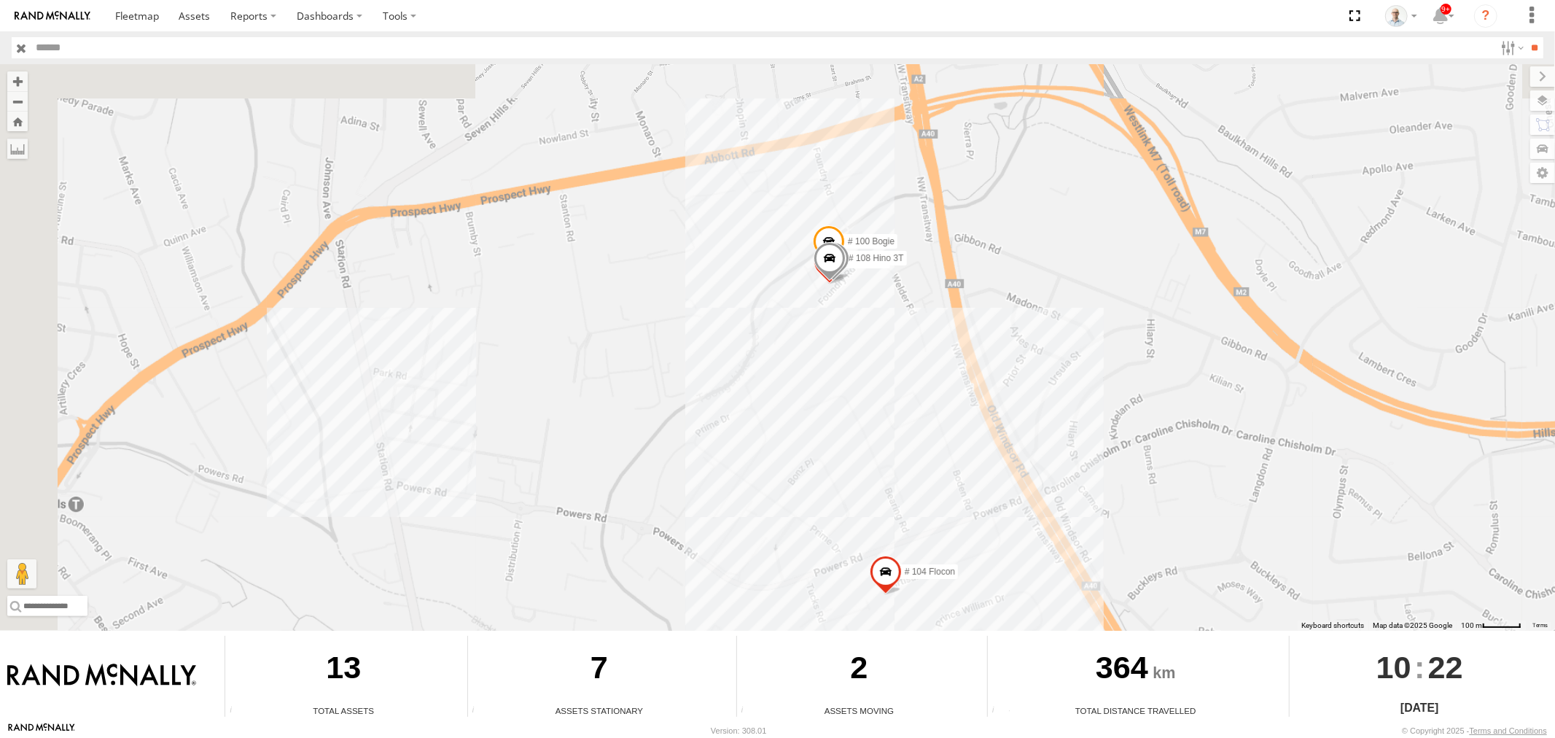
drag, startPoint x: 414, startPoint y: 523, endPoint x: 932, endPoint y: 172, distance: 625.1
click at [912, 180] on div "# 25 Tip 2T # 26 Tip 2T # 107 Hino 3T # 105 Tri 3T # 101 Hiab # 104 Flocon # 10…" at bounding box center [777, 347] width 1555 height 566
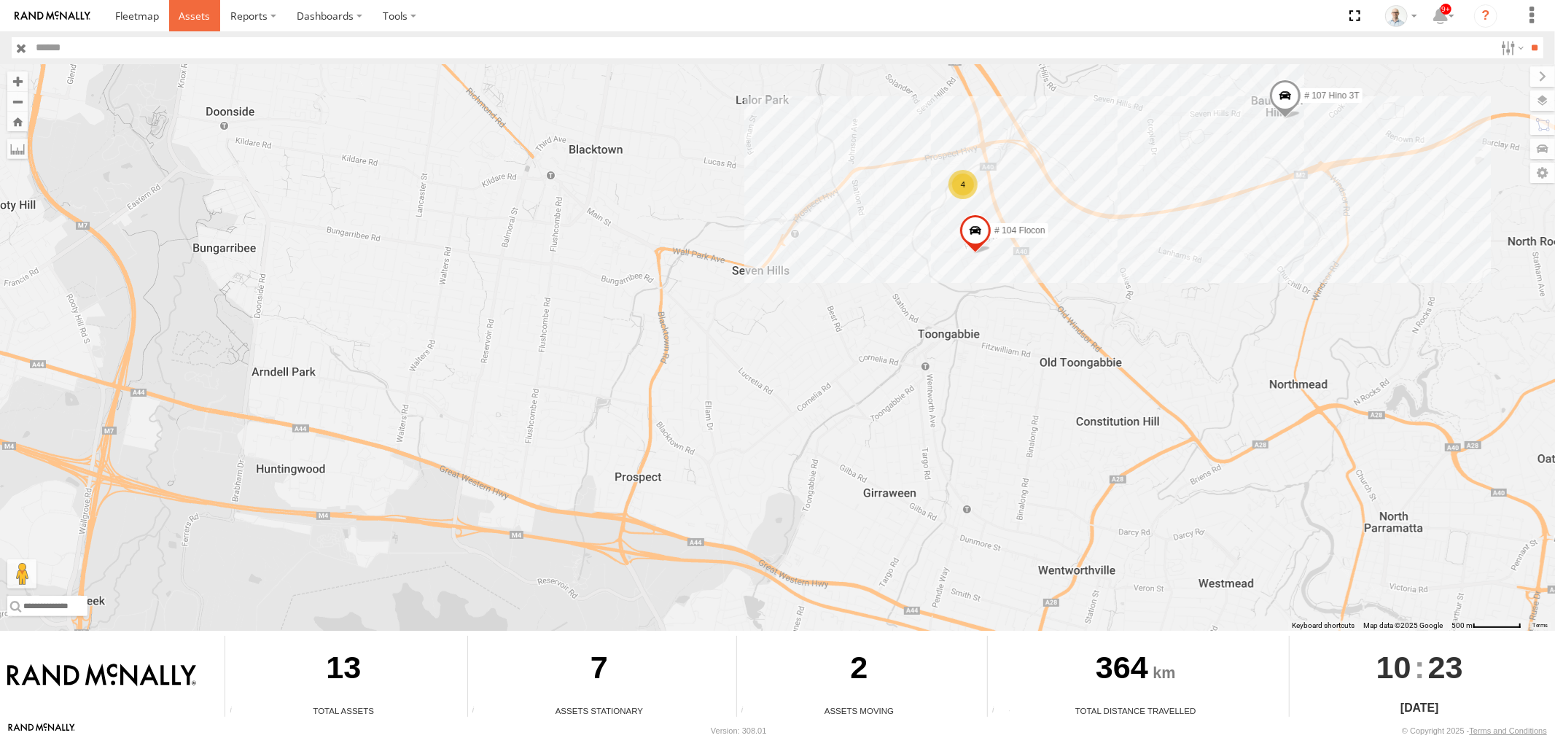
click at [208, 12] on span at bounding box center [194, 16] width 31 height 14
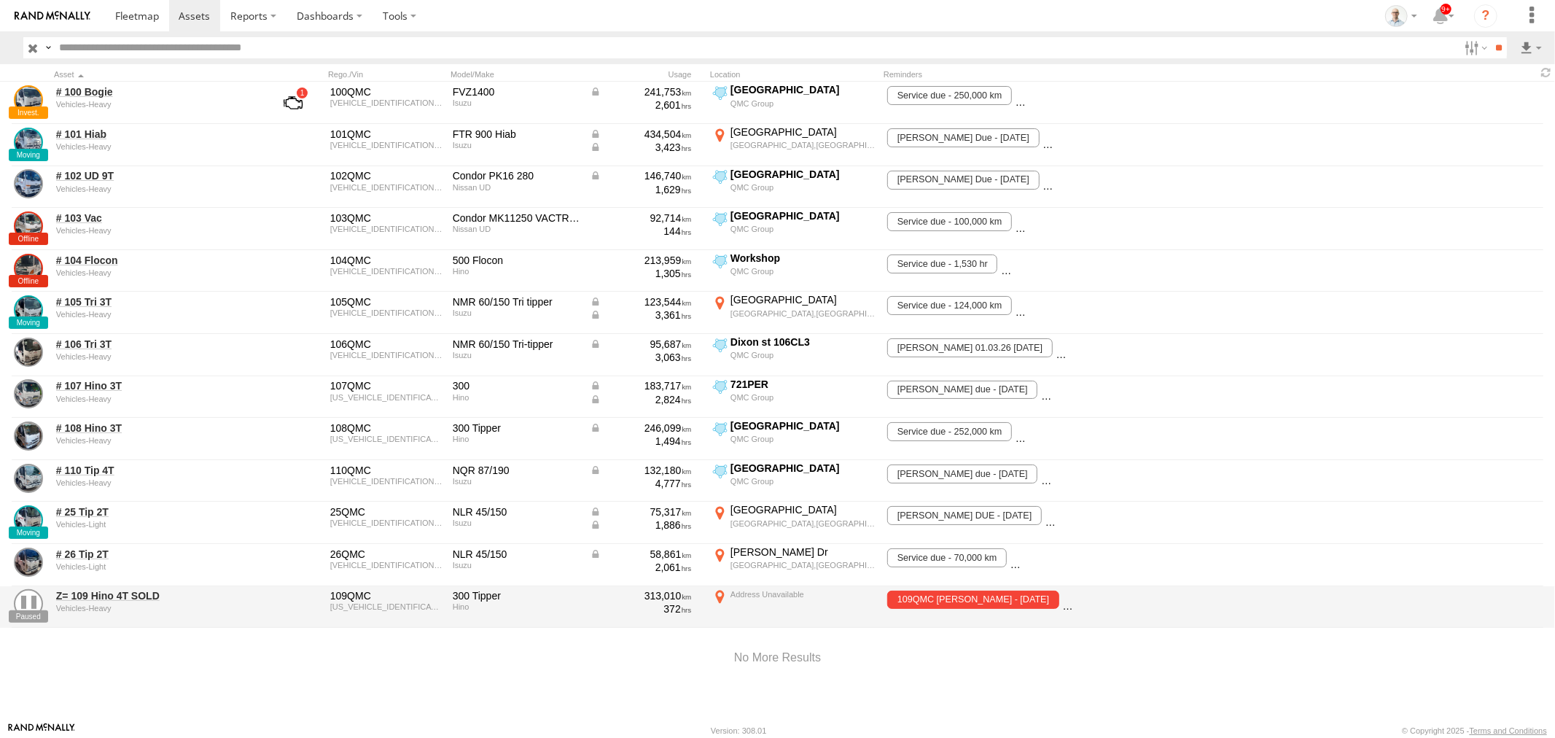
click at [0, 0] on span at bounding box center [0, 0] width 0 height 0
click at [1376, 46] on input "text" at bounding box center [755, 47] width 1405 height 21
click at [0, 0] on span at bounding box center [0, 0] width 0 height 0
click at [1499, 47] on input "**" at bounding box center [1498, 47] width 17 height 21
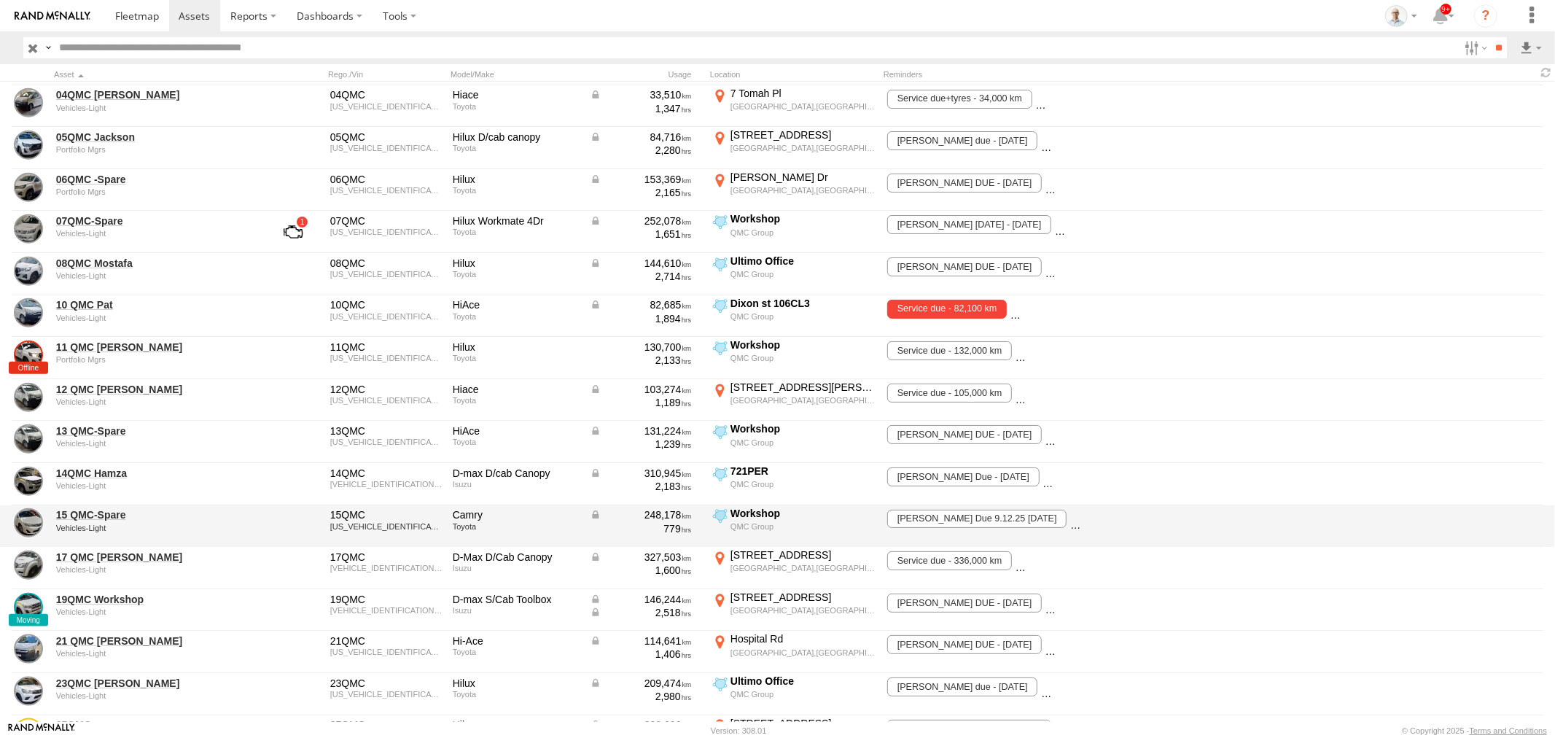
scroll to position [1376, 0]
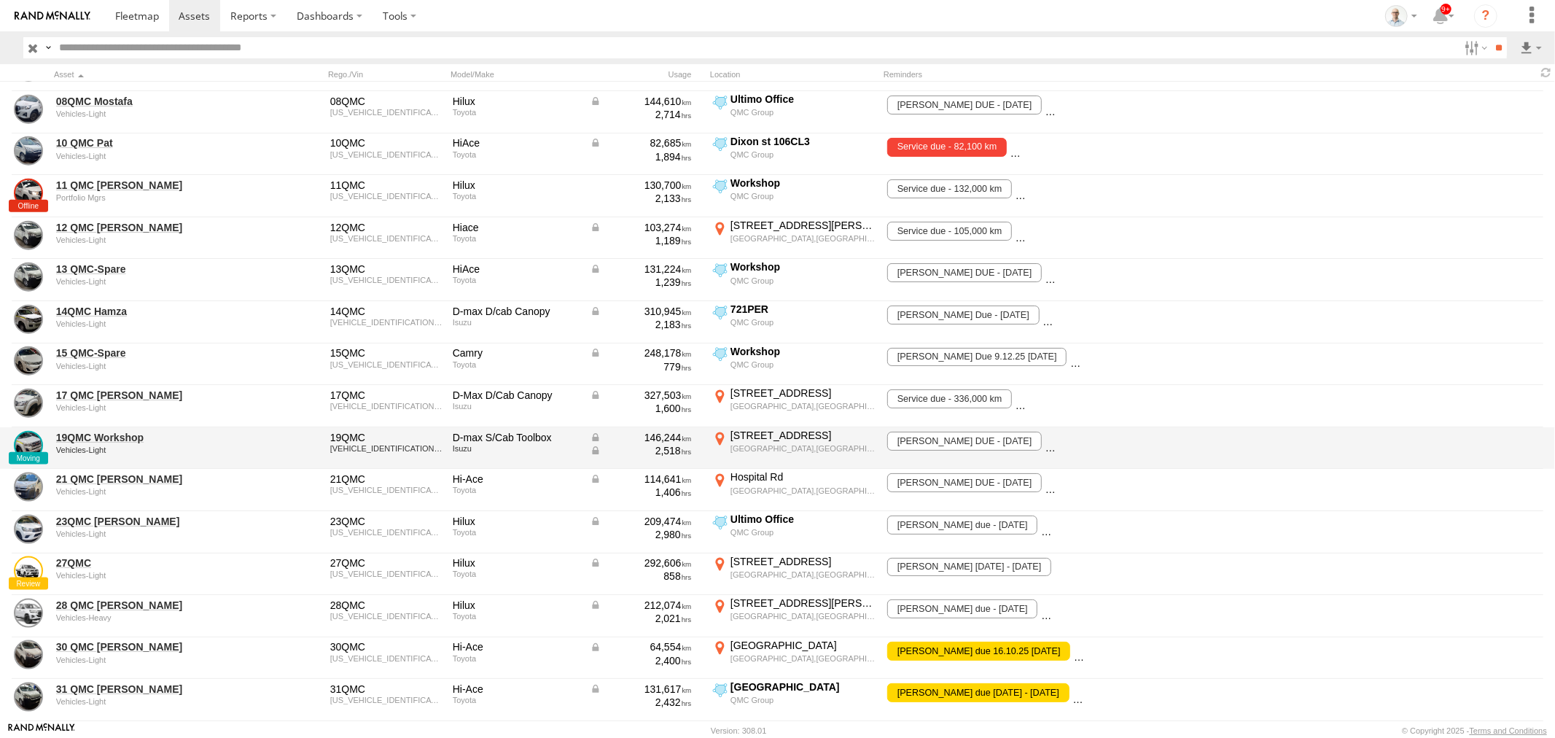
click at [776, 429] on div "98 Seven Hills Rd S" at bounding box center [802, 435] width 145 height 13
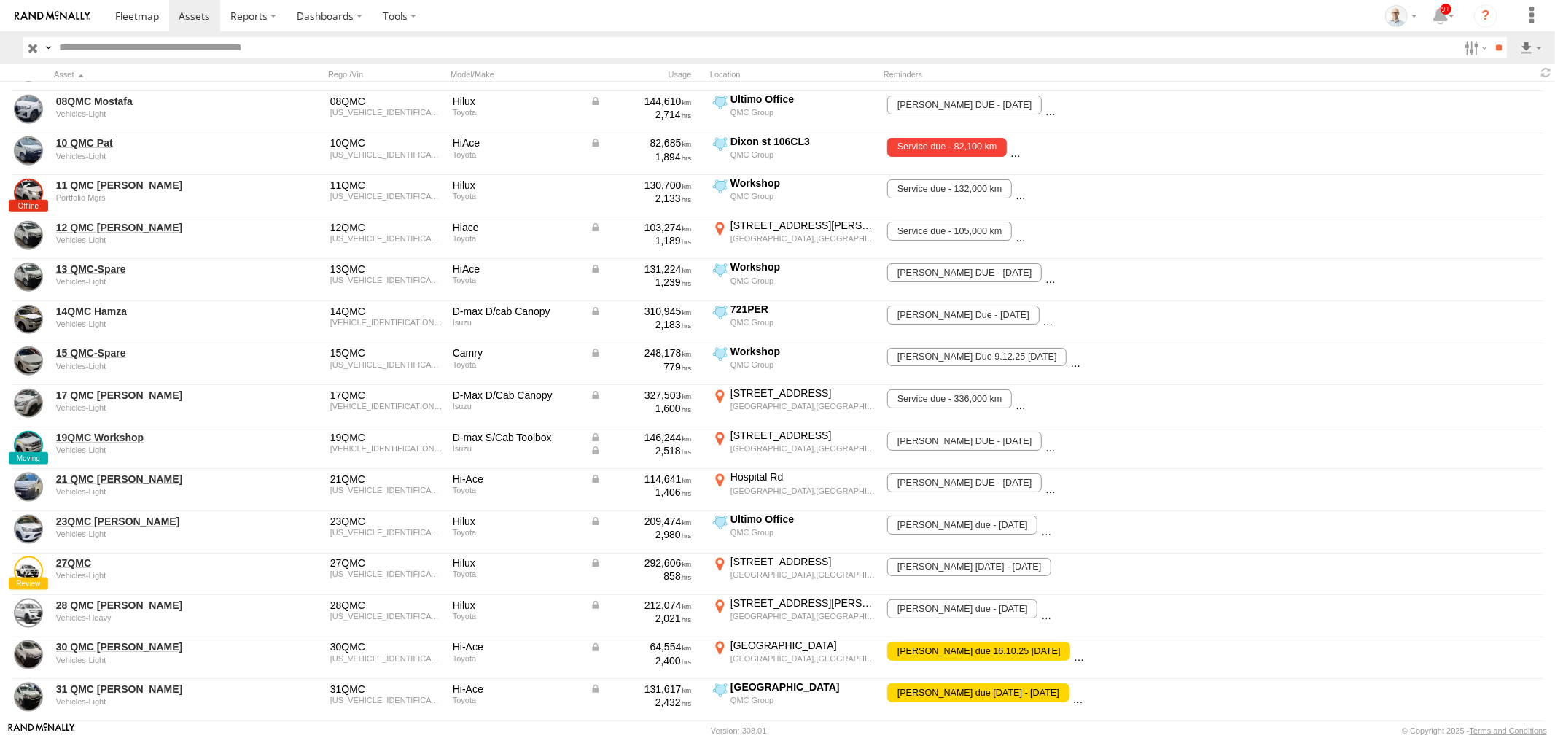
click at [0, 0] on button "Satellite" at bounding box center [0, 0] width 0 height 0
click at [0, 0] on label "Labels" at bounding box center [0, 0] width 0 height 0
click at [0, 0] on div "Location Details ×" at bounding box center [0, 0] width 0 height 0
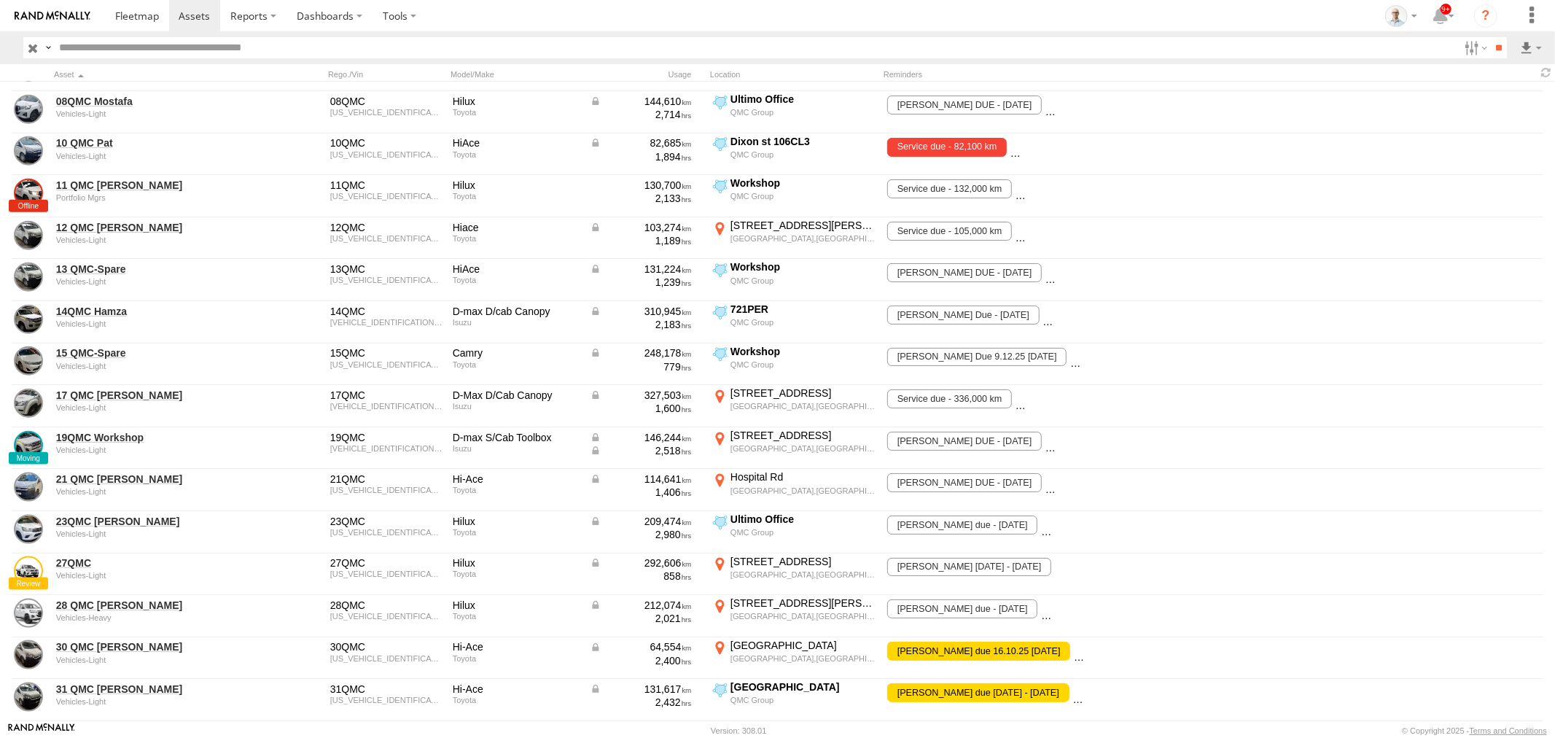
drag, startPoint x: 1458, startPoint y: 157, endPoint x: 1445, endPoint y: 163, distance: 13.7
click at [0, 0] on div "Location Details ×" at bounding box center [0, 0] width 0 height 0
click at [0, 0] on div "Location Details" at bounding box center [0, 0] width 0 height 0
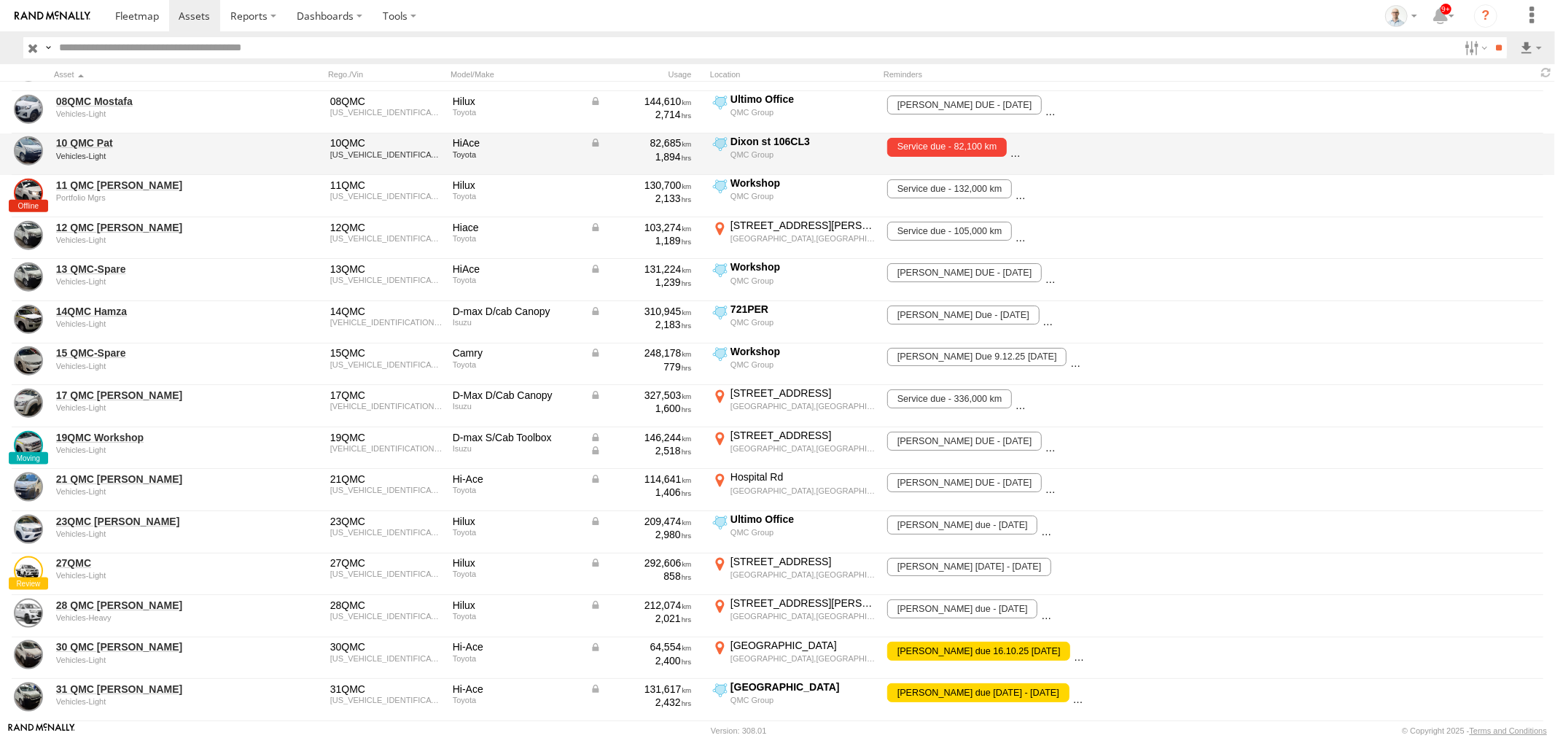
click at [0, 0] on label "×" at bounding box center [0, 0] width 0 height 0
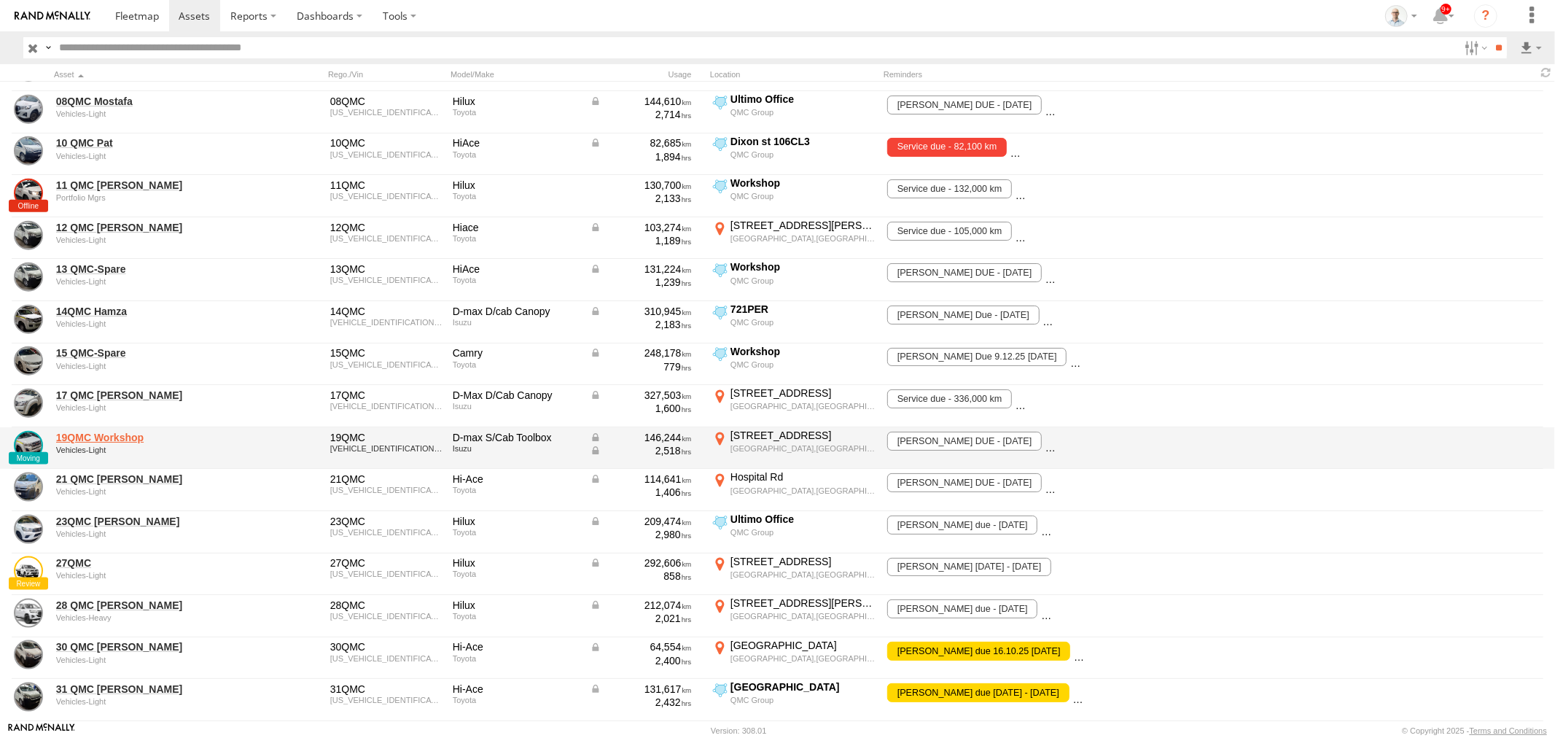
click at [99, 432] on link "19QMC Workshop" at bounding box center [156, 437] width 200 height 13
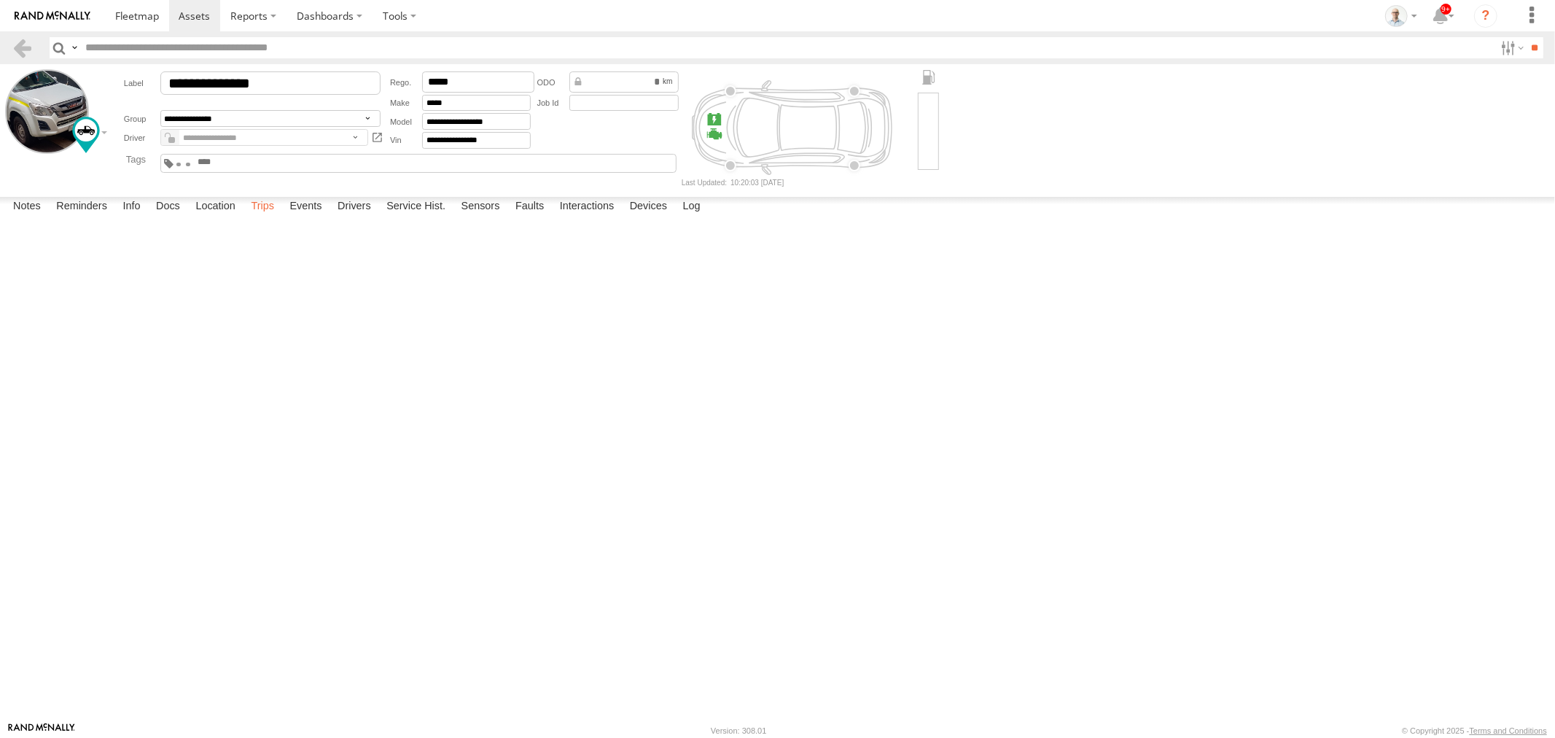
click at [270, 217] on label "Trips" at bounding box center [262, 207] width 38 height 20
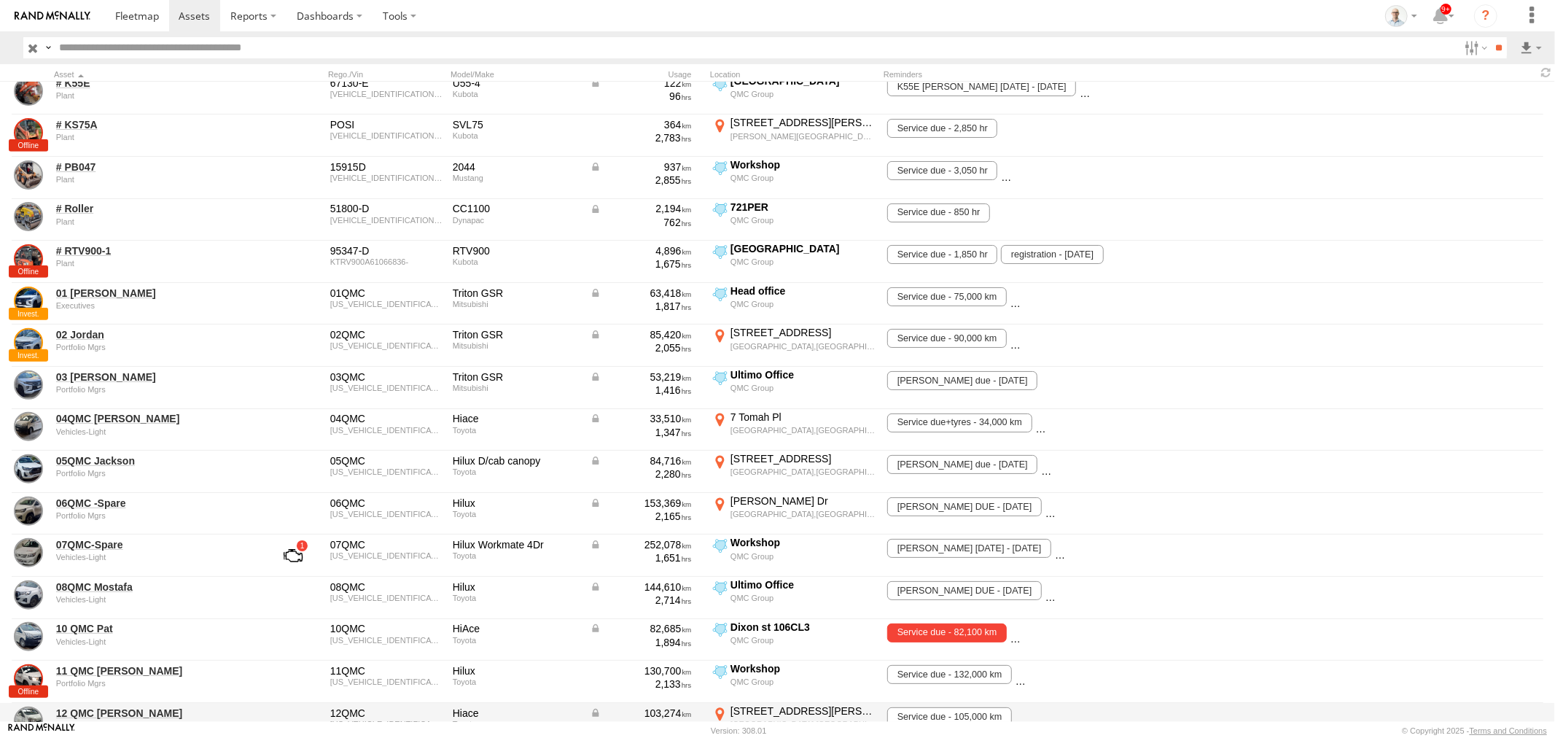
scroll to position [1214, 0]
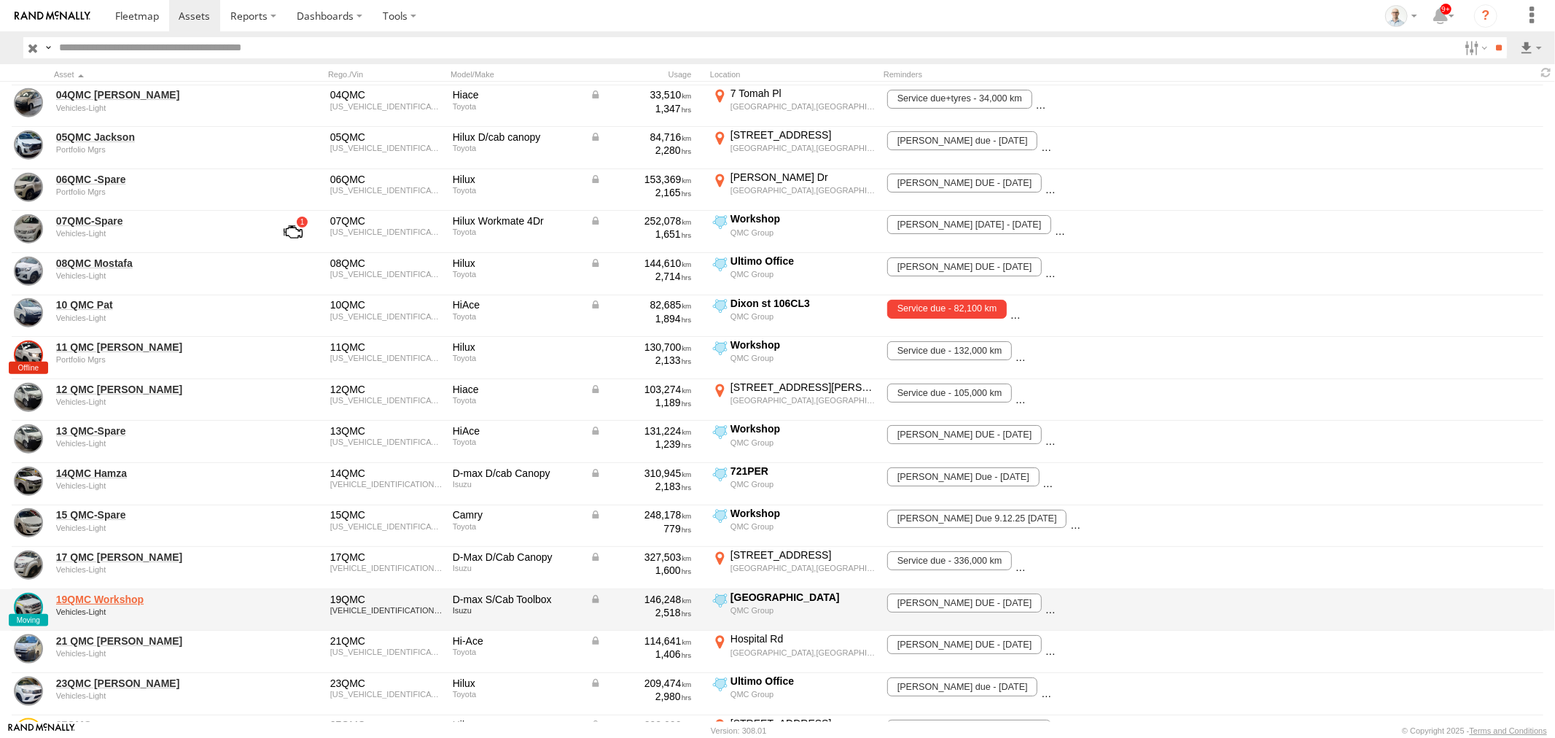
click at [117, 596] on link "19QMC Workshop" at bounding box center [156, 599] width 200 height 13
